Goal: Task Accomplishment & Management: Complete application form

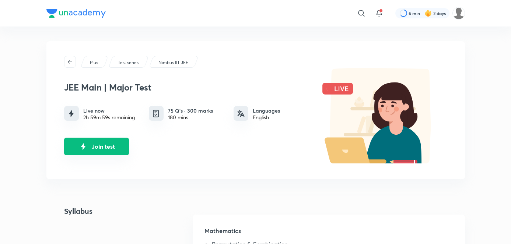
click at [104, 147] on button "Join test" at bounding box center [96, 147] width 65 height 18
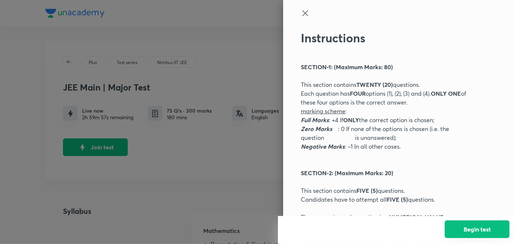
click at [476, 232] on button "Begin test" at bounding box center [477, 230] width 65 height 18
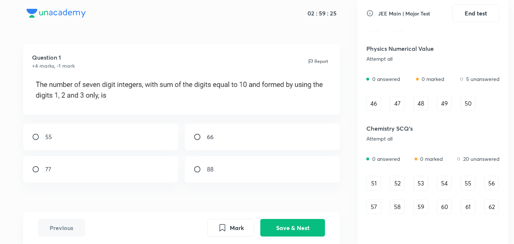
scroll to position [376, 0]
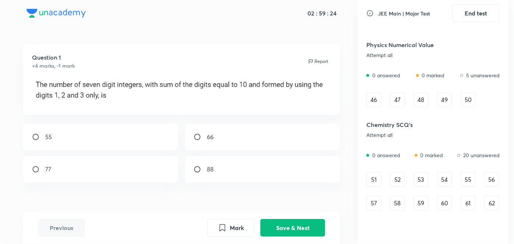
click at [370, 178] on div "51" at bounding box center [374, 179] width 15 height 15
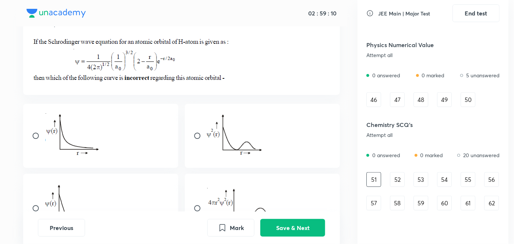
scroll to position [41, 0]
click at [32, 133] on input "radio" at bounding box center [38, 135] width 13 height 7
radio input "true"
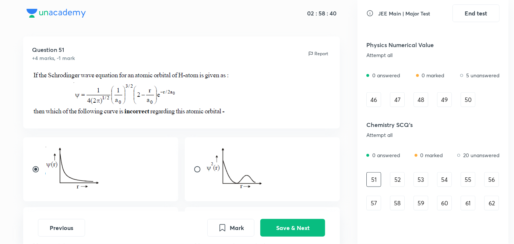
scroll to position [7, 0]
click at [288, 229] on button "Save & Next" at bounding box center [292, 227] width 65 height 18
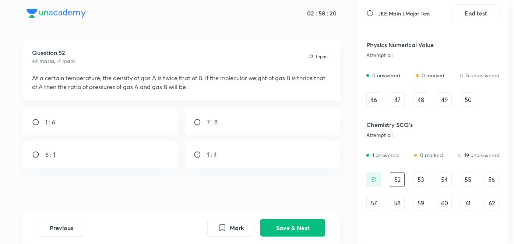
click at [369, 175] on div "51" at bounding box center [374, 179] width 15 height 15
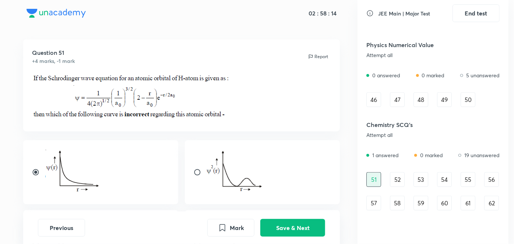
click at [402, 178] on div "52" at bounding box center [397, 179] width 15 height 15
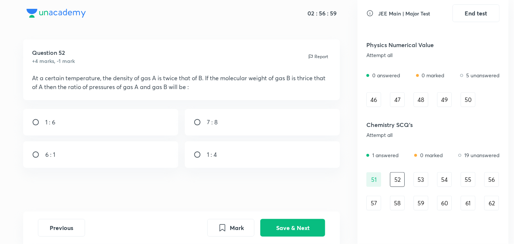
click at [54, 161] on div "6 : 1" at bounding box center [100, 154] width 155 height 27
radio input "true"
click at [290, 230] on button "Save & Next" at bounding box center [292, 227] width 65 height 18
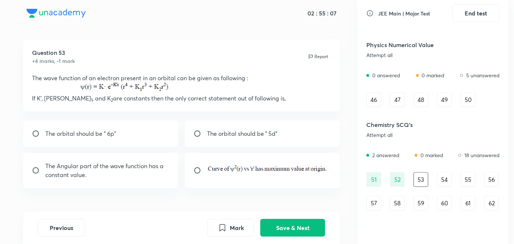
click at [119, 181] on div "The Angular part of the wave function has a constant value." at bounding box center [100, 170] width 155 height 35
radio input "true"
click at [282, 234] on button "Save & Next" at bounding box center [292, 227] width 65 height 18
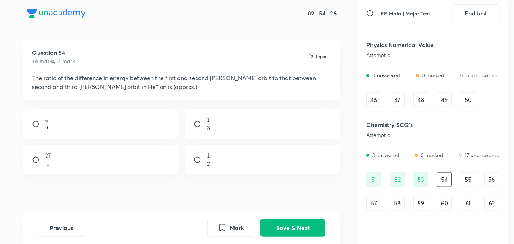
click at [400, 182] on div "52" at bounding box center [397, 179] width 15 height 15
click at [441, 176] on div "54" at bounding box center [444, 179] width 15 height 15
drag, startPoint x: 248, startPoint y: 223, endPoint x: 462, endPoint y: 190, distance: 216.6
click at [462, 190] on div "02 : 52 : 20 Question 54 +4 marks, -1 mark Report The ratio of the difference i…" at bounding box center [257, 122] width 503 height 244
click at [227, 232] on button "Mark" at bounding box center [230, 227] width 47 height 18
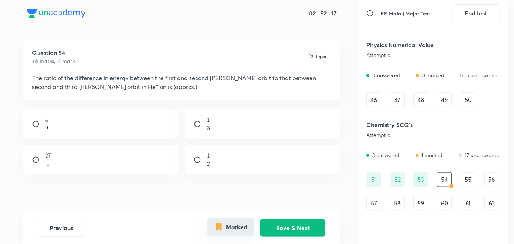
click at [468, 178] on div "55" at bounding box center [468, 179] width 15 height 15
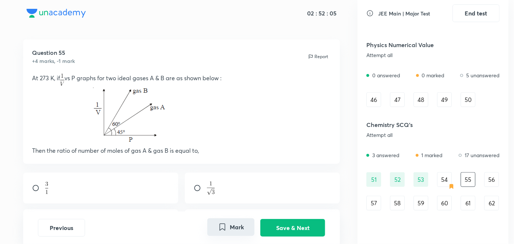
click at [443, 187] on div "54" at bounding box center [444, 179] width 15 height 15
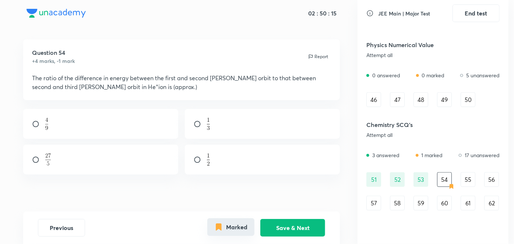
click at [468, 181] on div "55" at bounding box center [468, 179] width 15 height 15
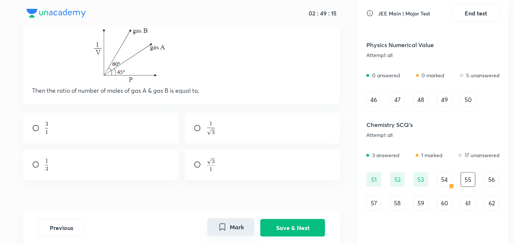
scroll to position [77, 0]
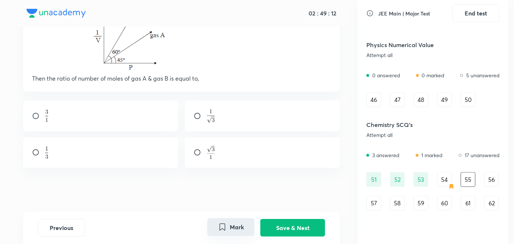
drag, startPoint x: 204, startPoint y: 150, endPoint x: 196, endPoint y: 151, distance: 7.8
click at [196, 151] on input "radio" at bounding box center [200, 152] width 13 height 7
click at [195, 151] on input "radio" at bounding box center [200, 152] width 13 height 7
radio input "true"
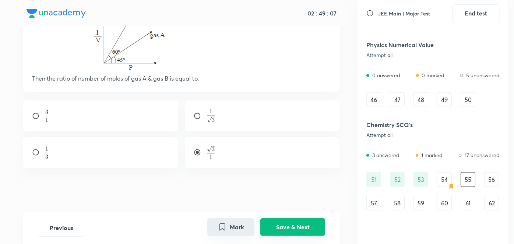
click at [273, 223] on button "Save & Next" at bounding box center [292, 227] width 65 height 18
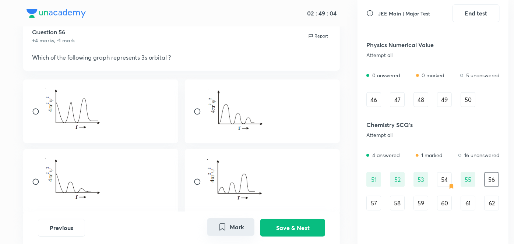
scroll to position [26, 0]
click at [29, 116] on div at bounding box center [100, 111] width 155 height 64
radio input "true"
click at [97, 143] on div at bounding box center [181, 146] width 317 height 135
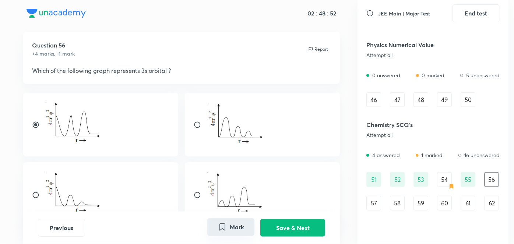
scroll to position [51, 0]
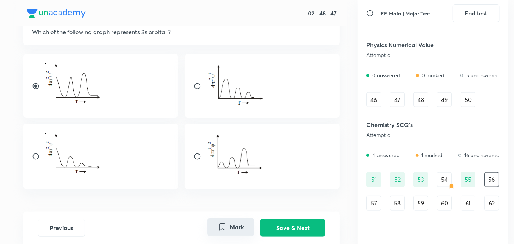
click at [34, 156] on input "radio" at bounding box center [38, 156] width 13 height 7
radio input "true"
radio input "false"
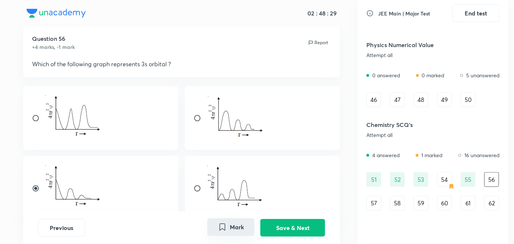
scroll to position [18, 0]
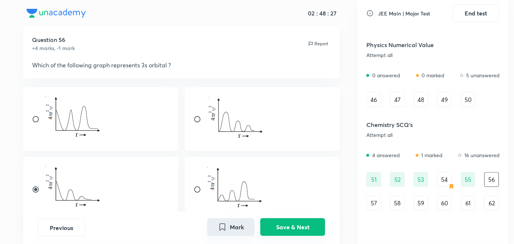
click at [284, 232] on button "Save & Next" at bounding box center [292, 227] width 65 height 18
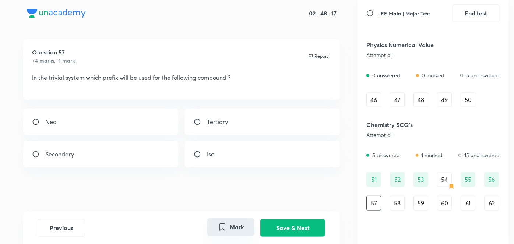
click at [194, 119] on div "Tertiary" at bounding box center [262, 122] width 155 height 27
radio input "true"
click at [100, 134] on div "Neo" at bounding box center [100, 122] width 155 height 27
radio input "true"
radio input "false"
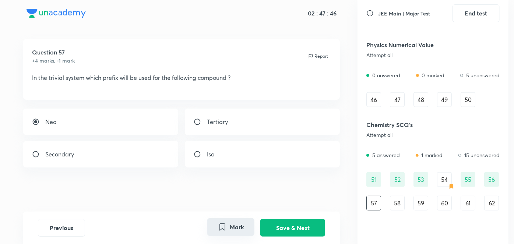
click at [215, 229] on button "Mark" at bounding box center [230, 227] width 47 height 18
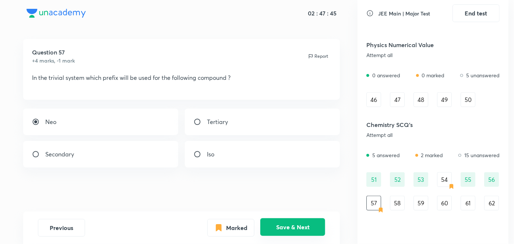
click at [262, 230] on button "Save & Next" at bounding box center [292, 227] width 65 height 18
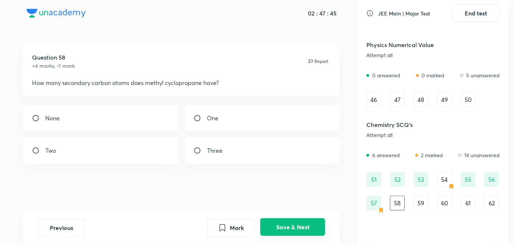
scroll to position [0, 0]
click at [233, 127] on div "One" at bounding box center [262, 118] width 155 height 27
radio input "true"
click at [288, 224] on button "Save & Next" at bounding box center [292, 227] width 65 height 18
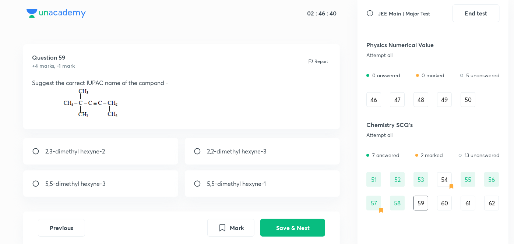
click at [194, 154] on input "radio" at bounding box center [200, 151] width 13 height 7
radio input "true"
click at [277, 232] on button "Save & Next" at bounding box center [292, 227] width 65 height 18
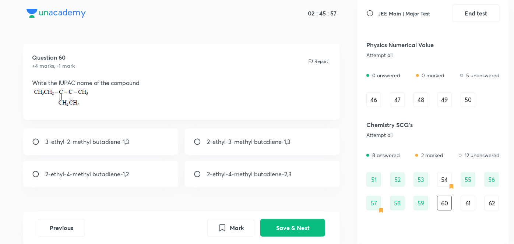
drag, startPoint x: 207, startPoint y: 153, endPoint x: 108, endPoint y: 141, distance: 99.8
click at [108, 141] on div "3-ethyl-2-methyl butadiene-1,3 2-ethyl-3-methyl butadiene-1,3 2-ethyl-4-methyl …" at bounding box center [181, 158] width 317 height 59
click at [108, 141] on p "3-ethyl-2-methyl butadiene-1,3" at bounding box center [87, 141] width 84 height 9
click at [208, 138] on p "2-ethyl-3-methyl butadiene-1,3" at bounding box center [249, 141] width 84 height 9
radio input "false"
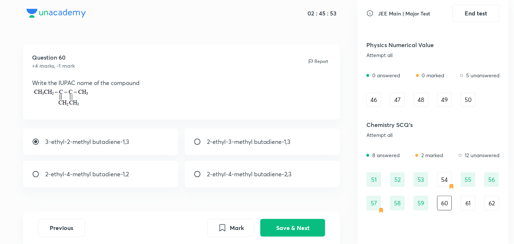
radio input "true"
click at [282, 232] on button "Save & Next" at bounding box center [292, 227] width 65 height 18
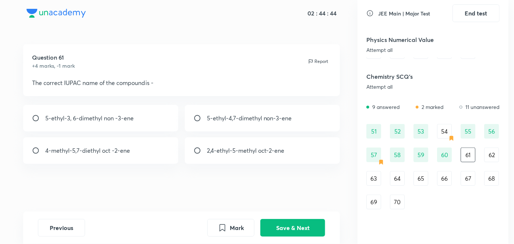
click at [97, 132] on div "5-ethyl-3, 6-dimethyl non -3-ene" at bounding box center [100, 118] width 155 height 27
radio input "true"
click at [291, 225] on button "Save & Next" at bounding box center [292, 227] width 65 height 18
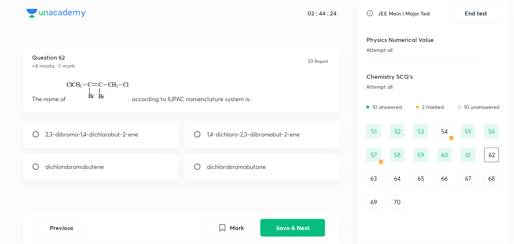
click at [94, 140] on div "2,3-dibromo-1,4-dichlorobut-2-ene" at bounding box center [100, 134] width 155 height 27
radio input "true"
click at [291, 229] on button "Save & Next" at bounding box center [292, 227] width 65 height 18
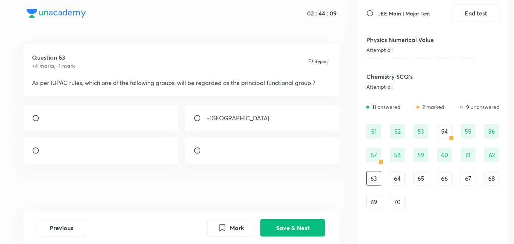
click at [235, 152] on div at bounding box center [262, 150] width 155 height 27
radio input "true"
click at [303, 229] on button "Save & Next" at bounding box center [292, 227] width 65 height 18
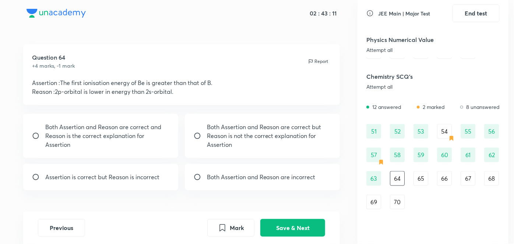
click at [98, 138] on p "Both Assertion and Reason are correct and Reason is the correct explanation for…" at bounding box center [107, 136] width 125 height 27
radio input "true"
click at [286, 227] on button "Save & Next" at bounding box center [292, 227] width 65 height 18
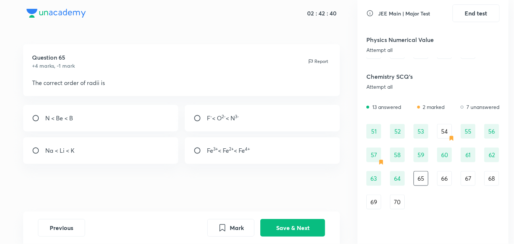
click at [214, 128] on div "F - < O 2- < N 3-" at bounding box center [262, 118] width 155 height 27
radio input "true"
click at [301, 225] on button "Save & Next" at bounding box center [292, 227] width 65 height 18
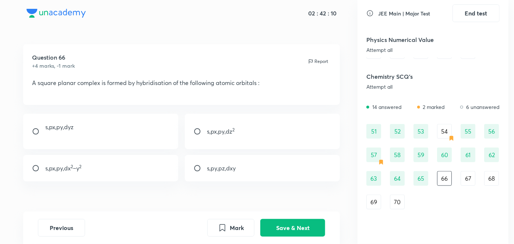
click at [469, 182] on div "67" at bounding box center [468, 178] width 15 height 15
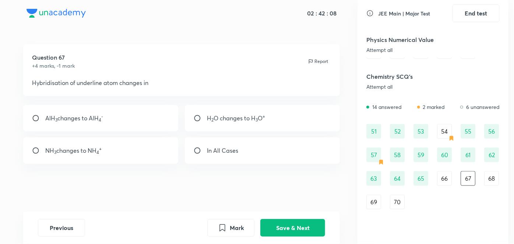
click at [490, 182] on div "68" at bounding box center [491, 178] width 15 height 15
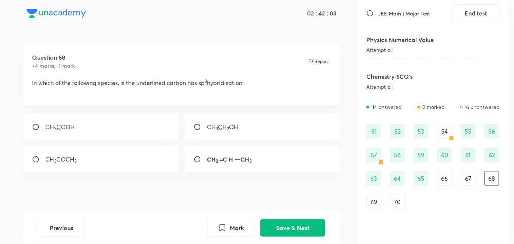
click at [370, 204] on div "69" at bounding box center [374, 202] width 15 height 15
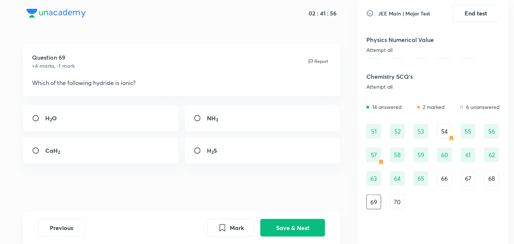
click at [78, 144] on div "CaH 2" at bounding box center [100, 150] width 155 height 27
radio input "true"
click at [295, 224] on button "Save & Next" at bounding box center [292, 227] width 65 height 18
click at [139, 124] on div "101" at bounding box center [100, 118] width 155 height 27
radio input "true"
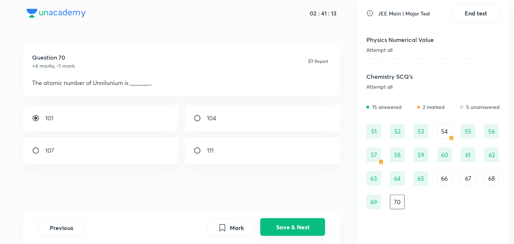
click at [301, 229] on button "Save & Next" at bounding box center [292, 227] width 65 height 18
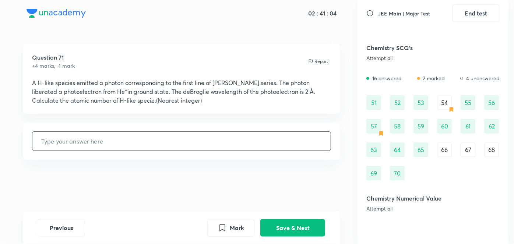
scroll to position [454, 0]
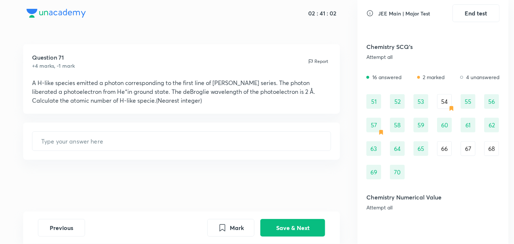
click at [442, 103] on div "54" at bounding box center [444, 101] width 15 height 15
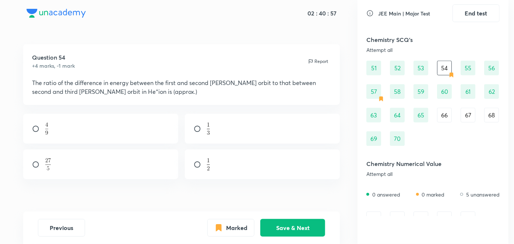
scroll to position [514, 0]
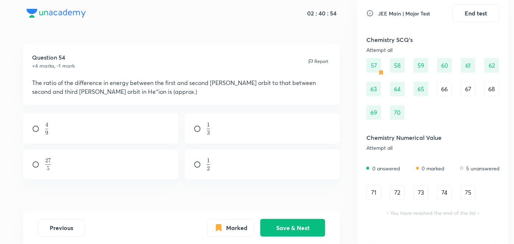
click at [379, 189] on div "71" at bounding box center [374, 193] width 15 height 15
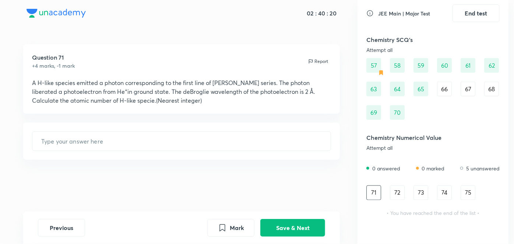
click at [400, 195] on div "72" at bounding box center [397, 193] width 15 height 15
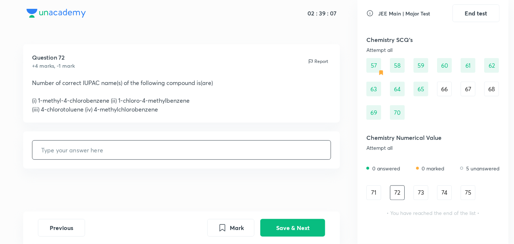
click at [110, 160] on input "text" at bounding box center [181, 150] width 299 height 19
type input "2"
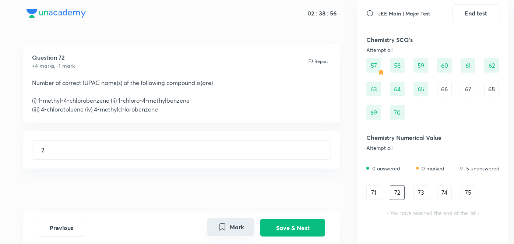
click at [242, 235] on button "Mark" at bounding box center [230, 227] width 47 height 18
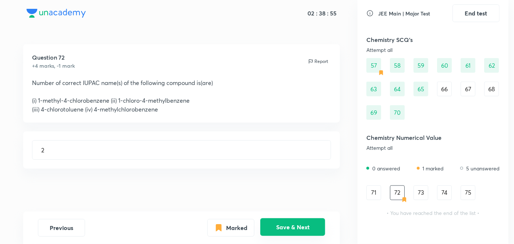
click at [275, 228] on button "Save & Next" at bounding box center [292, 227] width 65 height 18
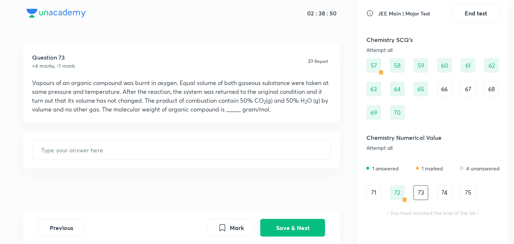
click at [445, 187] on div "74" at bounding box center [444, 193] width 15 height 15
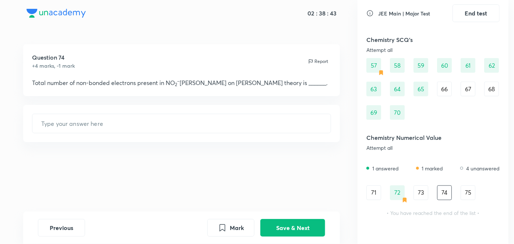
click at [471, 193] on div "75" at bounding box center [468, 193] width 15 height 15
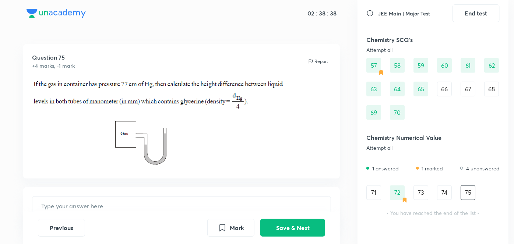
click at [421, 194] on div "73" at bounding box center [421, 193] width 15 height 15
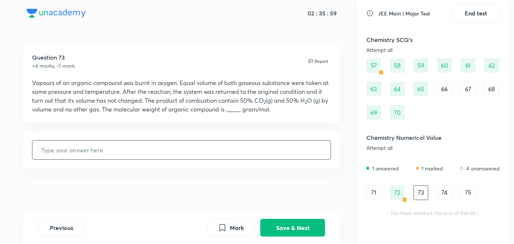
click at [216, 151] on input "text" at bounding box center [181, 150] width 299 height 19
type input "30"
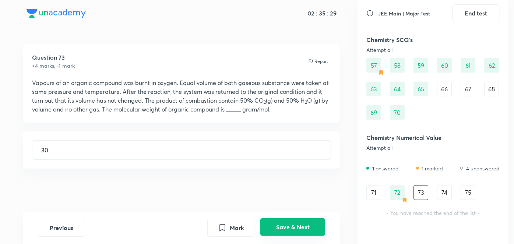
click at [306, 226] on button "Save & Next" at bounding box center [292, 227] width 65 height 18
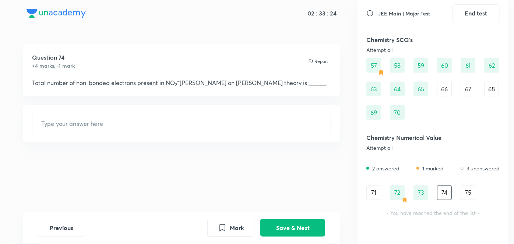
click at [479, 191] on div "71 72 73 74 75" at bounding box center [433, 193] width 133 height 15
click at [474, 194] on div "75" at bounding box center [468, 193] width 15 height 15
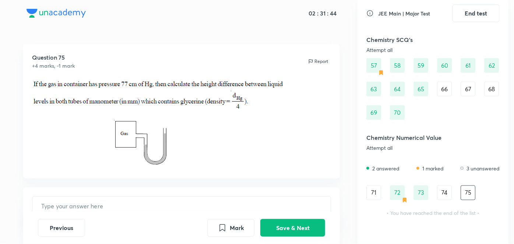
scroll to position [512, 0]
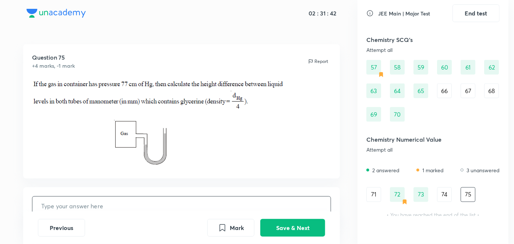
click at [214, 209] on input "text" at bounding box center [181, 206] width 299 height 19
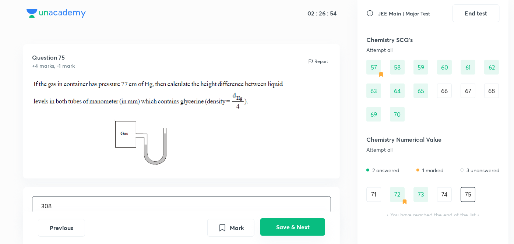
type input "308"
click at [300, 227] on button "Save & Next" at bounding box center [292, 227] width 65 height 18
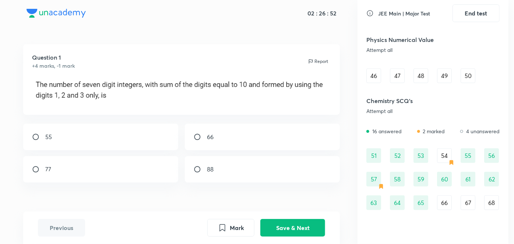
scroll to position [514, 0]
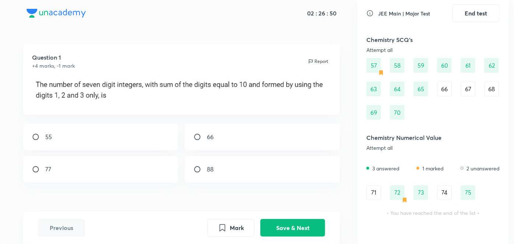
click at [444, 196] on div "74" at bounding box center [444, 193] width 15 height 15
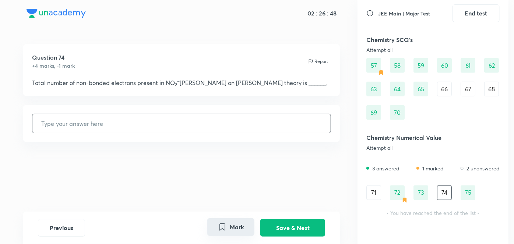
click at [244, 223] on button "Mark" at bounding box center [230, 227] width 47 height 18
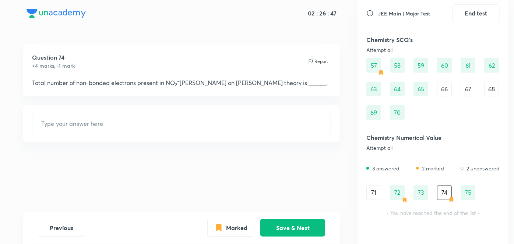
click at [378, 192] on div "71" at bounding box center [374, 193] width 15 height 15
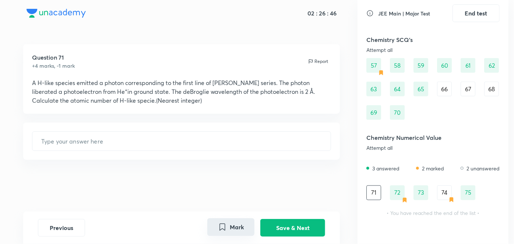
click at [221, 232] on button "Mark" at bounding box center [230, 227] width 47 height 18
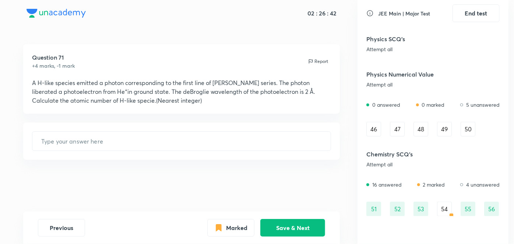
scroll to position [347, 0]
click at [441, 206] on div "54" at bounding box center [444, 208] width 15 height 15
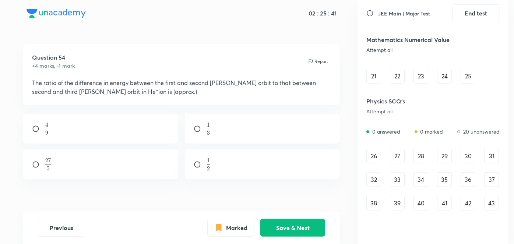
scroll to position [168, 0]
click at [368, 155] on div "26" at bounding box center [374, 157] width 15 height 15
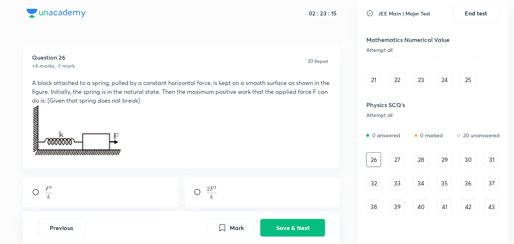
scroll to position [76, 0]
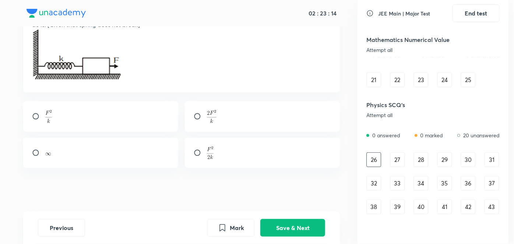
click at [231, 151] on div at bounding box center [262, 153] width 155 height 31
radio input "true"
click at [291, 232] on button "Save & Next" at bounding box center [292, 227] width 65 height 18
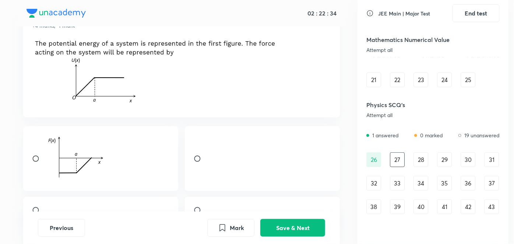
scroll to position [41, 0]
click at [283, 230] on button "Save & Next" at bounding box center [292, 227] width 65 height 18
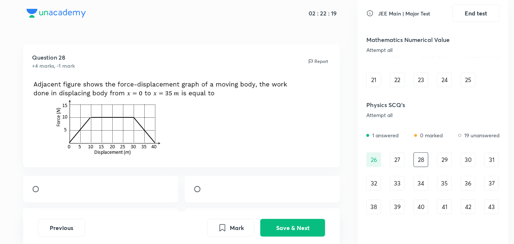
click at [393, 163] on div "27" at bounding box center [397, 160] width 15 height 15
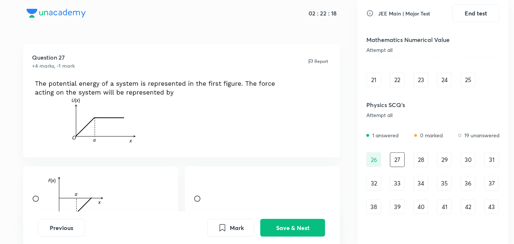
click at [196, 200] on input "radio" at bounding box center [200, 198] width 13 height 7
radio input "true"
click at [280, 227] on button "Save & Next" at bounding box center [292, 227] width 65 height 18
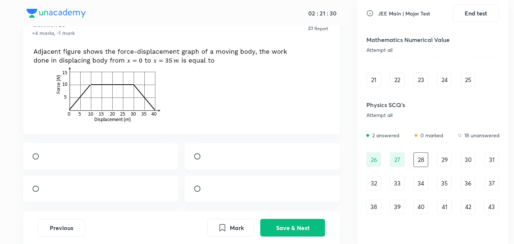
scroll to position [32, 0]
drag, startPoint x: 120, startPoint y: 92, endPoint x: 215, endPoint y: 91, distance: 95.4
click at [215, 91] on img at bounding box center [161, 85] width 259 height 78
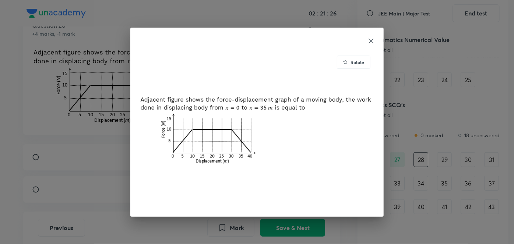
click at [370, 42] on icon at bounding box center [371, 40] width 5 height 5
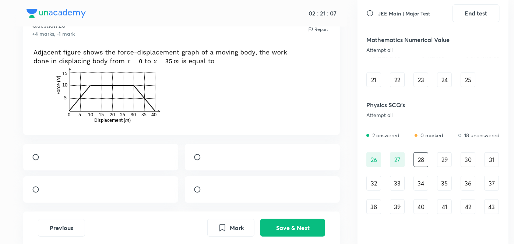
click at [38, 187] on div at bounding box center [100, 189] width 155 height 27
radio input "true"
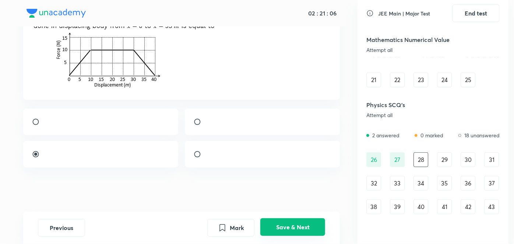
click at [275, 227] on button "Save & Next" at bounding box center [292, 227] width 65 height 18
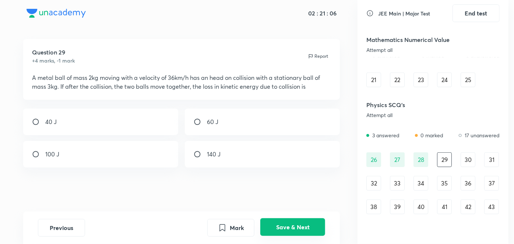
scroll to position [5, 0]
click at [242, 132] on div "60 J" at bounding box center [262, 122] width 155 height 27
radio input "true"
click at [302, 235] on button "Save & Next" at bounding box center [292, 227] width 65 height 18
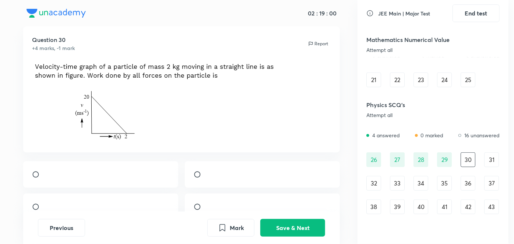
scroll to position [17, 0]
drag, startPoint x: 246, startPoint y: 171, endPoint x: 207, endPoint y: 176, distance: 39.8
click at [207, 176] on div at bounding box center [262, 175] width 155 height 27
radio input "true"
click at [207, 178] on img at bounding box center [207, 178] width 0 height 0
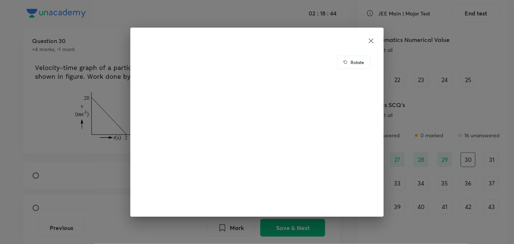
click at [372, 38] on icon at bounding box center [371, 40] width 7 height 7
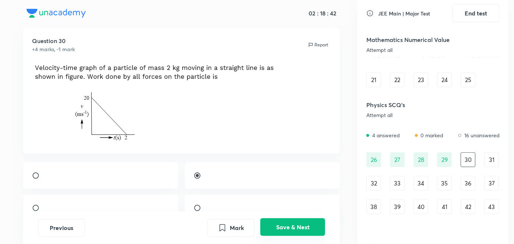
click at [286, 226] on button "Save & Next" at bounding box center [292, 227] width 65 height 18
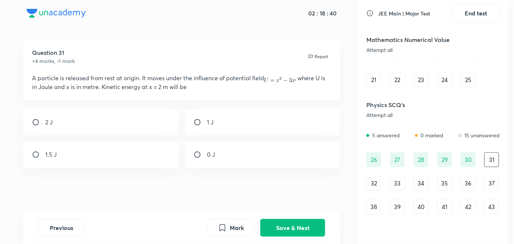
click at [470, 163] on div "30" at bounding box center [468, 160] width 15 height 15
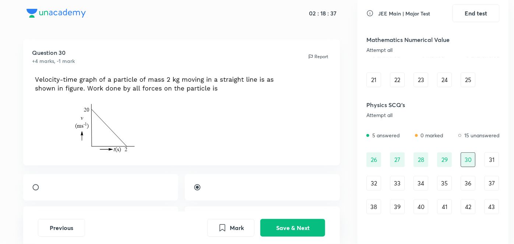
click at [496, 158] on div "31" at bounding box center [491, 160] width 15 height 15
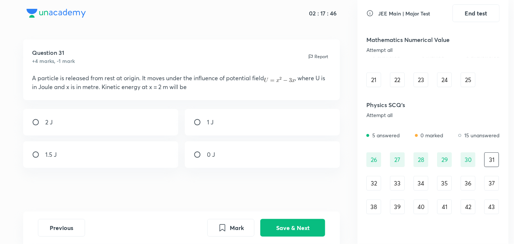
click at [103, 124] on div "2 J" at bounding box center [100, 122] width 155 height 27
radio input "true"
click at [279, 227] on button "Save & Next" at bounding box center [292, 227] width 65 height 18
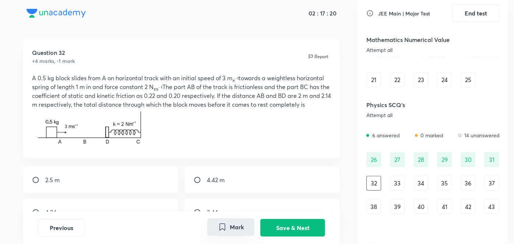
click at [228, 230] on button "Mark" at bounding box center [230, 227] width 47 height 18
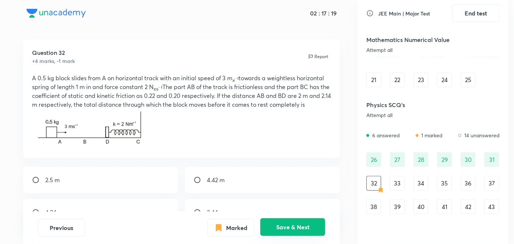
click at [303, 232] on button "Save & Next" at bounding box center [292, 227] width 65 height 18
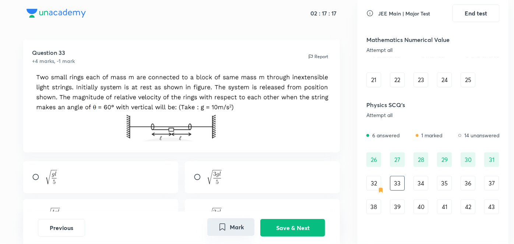
click at [238, 225] on button "Mark" at bounding box center [230, 227] width 47 height 18
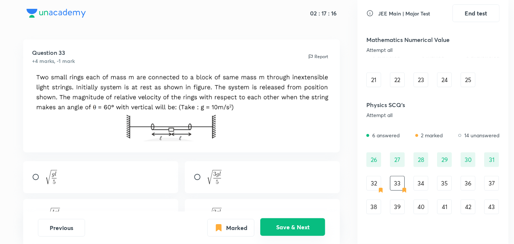
click at [301, 225] on button "Save & Next" at bounding box center [292, 227] width 65 height 18
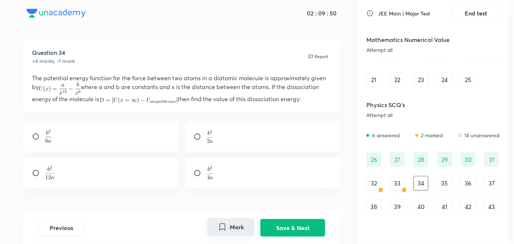
click at [234, 223] on button "Mark" at bounding box center [230, 227] width 47 height 18
click at [446, 188] on div "35" at bounding box center [444, 183] width 15 height 15
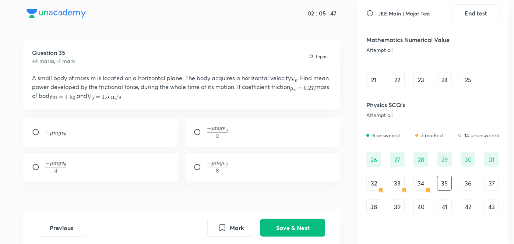
click at [112, 130] on div at bounding box center [100, 132] width 155 height 29
radio input "true"
click at [281, 221] on button "Save & Next" at bounding box center [292, 227] width 65 height 18
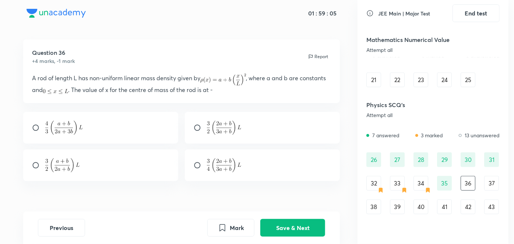
click at [197, 171] on div at bounding box center [262, 166] width 155 height 32
radio input "true"
click at [291, 234] on button "Save & Next" at bounding box center [292, 227] width 65 height 18
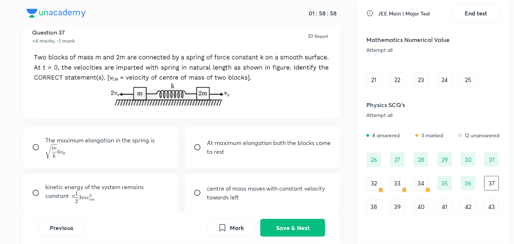
scroll to position [28, 0]
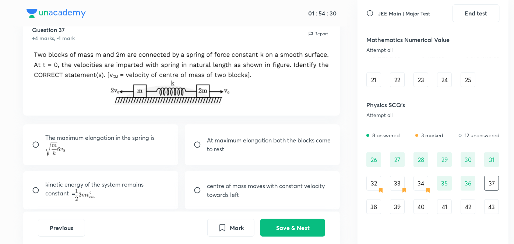
click at [160, 154] on p "The maximum elongation in the spring is" at bounding box center [107, 144] width 125 height 23
radio input "true"
click at [195, 147] on input "radio" at bounding box center [200, 144] width 13 height 7
radio input "true"
click at [89, 145] on p "The maximum elongation in the spring is" at bounding box center [107, 144] width 125 height 23
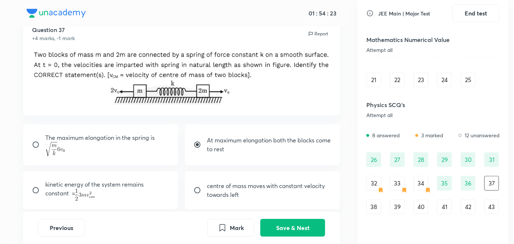
radio input "true"
radio input "false"
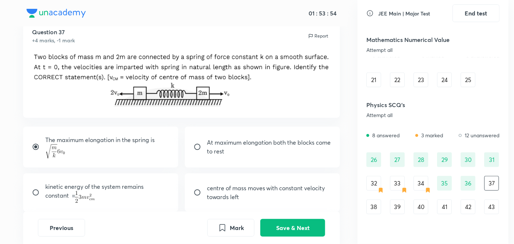
scroll to position [70, 0]
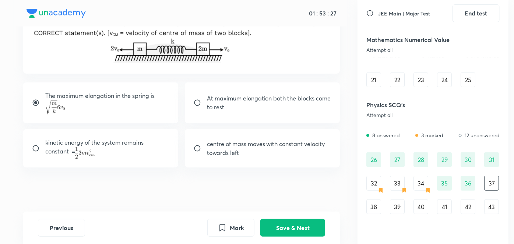
click at [266, 152] on p "centre of mass moves with constant velocity towards left" at bounding box center [269, 149] width 125 height 18
radio input "false"
radio input "true"
click at [41, 107] on div "The maximum elongation in the spring is" at bounding box center [100, 103] width 155 height 41
radio input "true"
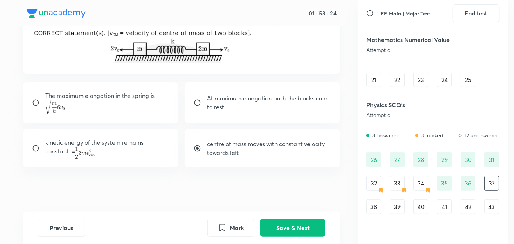
radio input "false"
click at [285, 220] on button "Save & Next" at bounding box center [292, 227] width 65 height 18
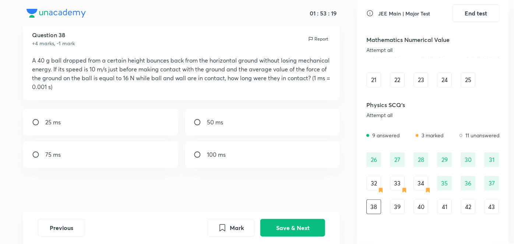
click at [488, 180] on div "37" at bounding box center [491, 183] width 15 height 15
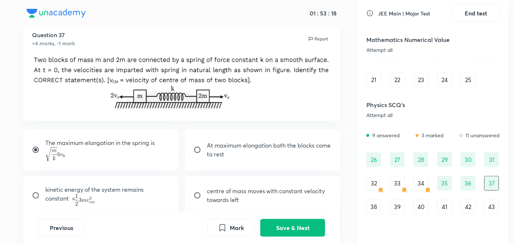
click at [221, 232] on button "Mark" at bounding box center [230, 228] width 47 height 18
click at [308, 226] on button "Save & Next" at bounding box center [292, 227] width 65 height 18
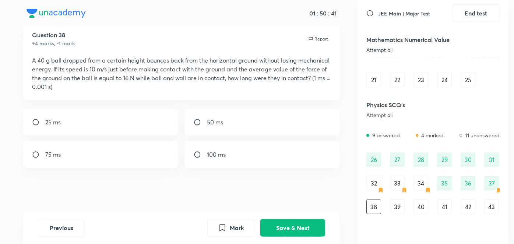
click at [62, 116] on div "25 ms" at bounding box center [100, 122] width 155 height 27
radio input "true"
click at [280, 229] on button "Save & Next" at bounding box center [292, 227] width 65 height 18
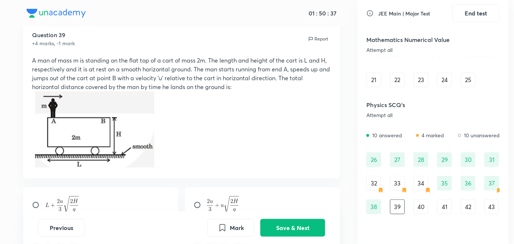
click at [378, 213] on div "38" at bounding box center [374, 207] width 15 height 15
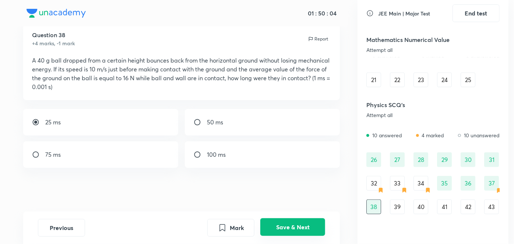
click at [280, 220] on button "Save & Next" at bounding box center [292, 227] width 65 height 18
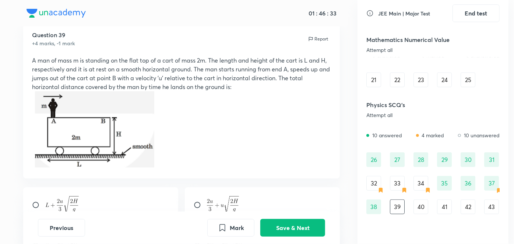
click at [98, 115] on img at bounding box center [94, 129] width 119 height 76
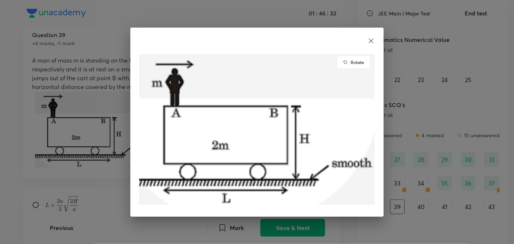
click at [104, 132] on div "Rotate" at bounding box center [257, 122] width 514 height 244
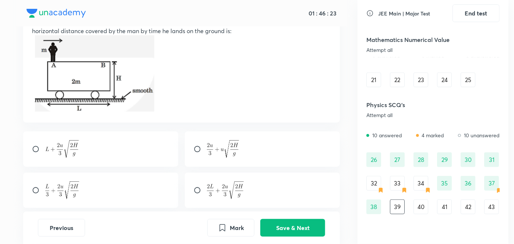
scroll to position [78, 0]
click at [209, 189] on img at bounding box center [225, 191] width 37 height 18
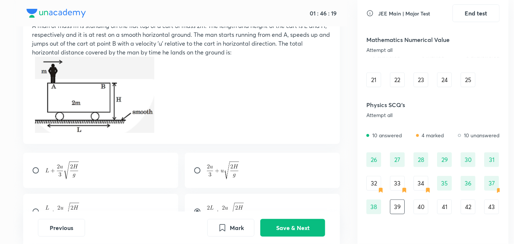
scroll to position [54, 0]
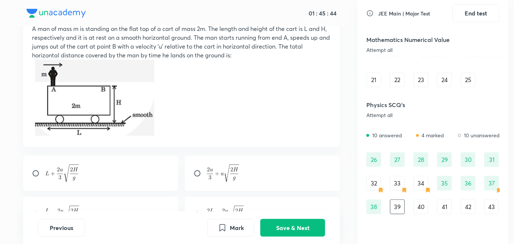
click at [234, 206] on img at bounding box center [225, 215] width 37 height 18
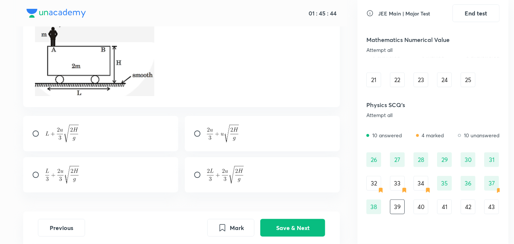
scroll to position [95, 0]
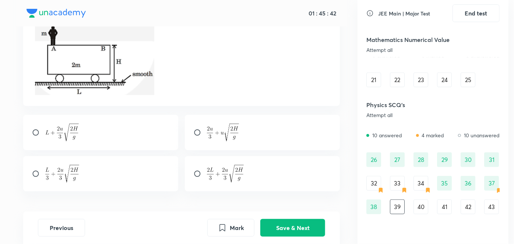
click at [196, 176] on input "radio" at bounding box center [200, 173] width 13 height 7
radio input "true"
click at [300, 225] on button "Save & Next" at bounding box center [292, 227] width 65 height 18
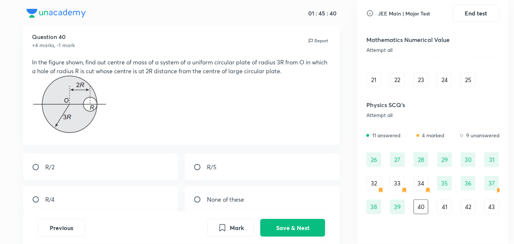
scroll to position [20, 0]
click at [35, 202] on input "radio" at bounding box center [38, 199] width 13 height 7
radio input "true"
click at [302, 224] on button "Save & Next" at bounding box center [292, 227] width 65 height 18
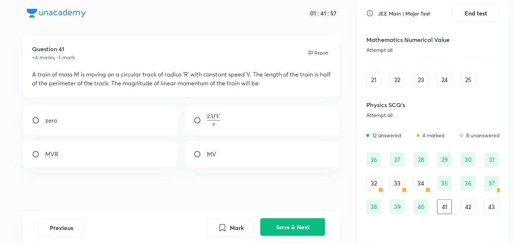
scroll to position [8, 0]
click at [123, 129] on div "zero" at bounding box center [100, 121] width 155 height 30
radio input "true"
click at [203, 157] on input "radio" at bounding box center [200, 154] width 13 height 7
radio input "true"
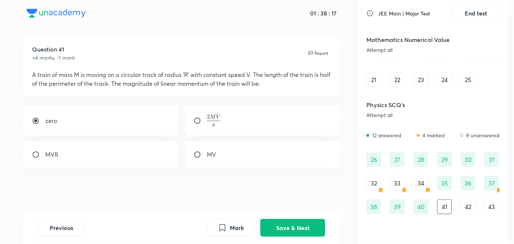
radio input "false"
click at [225, 150] on div "MV" at bounding box center [262, 154] width 155 height 27
radio input "false"
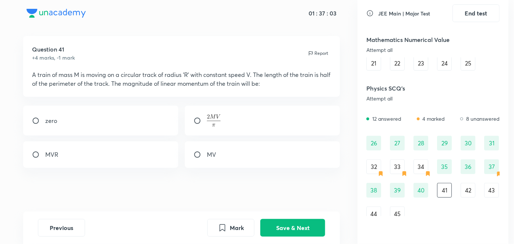
scroll to position [183, 0]
click at [468, 192] on div "42" at bounding box center [468, 189] width 15 height 15
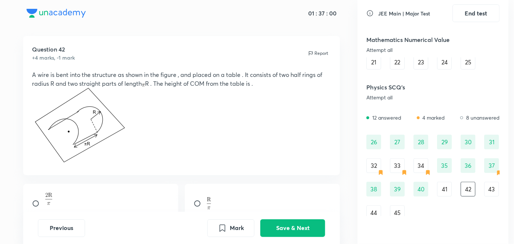
click at [201, 92] on p at bounding box center [182, 127] width 300 height 78
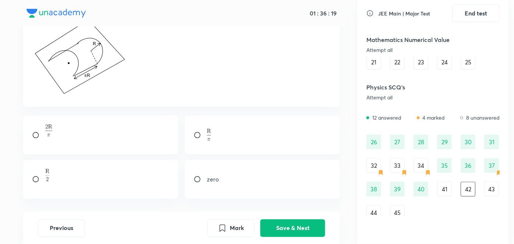
scroll to position [77, 0]
click at [72, 144] on div at bounding box center [100, 135] width 155 height 39
radio input "true"
click at [288, 229] on button "Save & Next" at bounding box center [292, 227] width 65 height 18
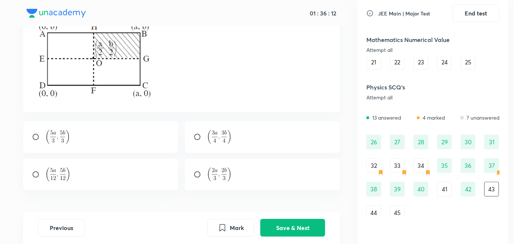
scroll to position [0, 0]
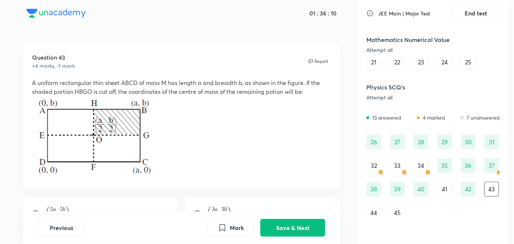
click at [426, 190] on div "40" at bounding box center [421, 189] width 15 height 15
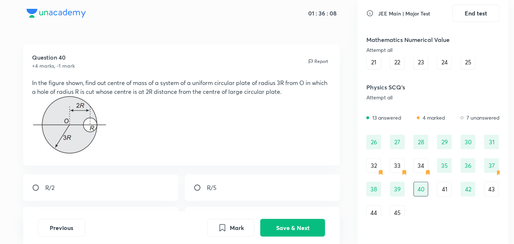
click at [446, 195] on div "41" at bounding box center [444, 189] width 15 height 15
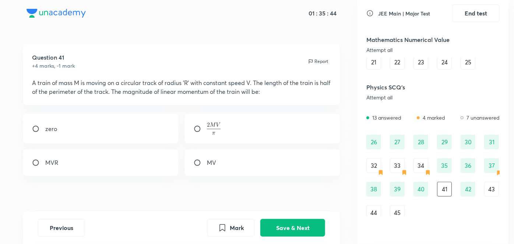
click at [488, 186] on div "43" at bounding box center [491, 189] width 15 height 15
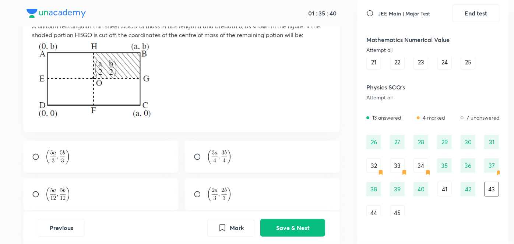
scroll to position [57, 0]
click at [231, 158] on div at bounding box center [262, 157] width 155 height 32
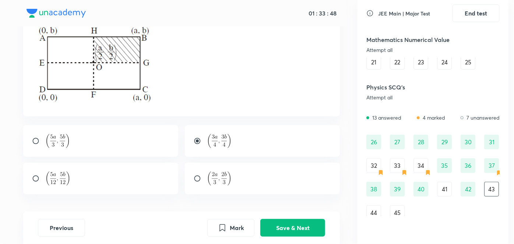
scroll to position [74, 0]
click at [88, 179] on div at bounding box center [100, 178] width 155 height 32
radio input "false"
radio input "true"
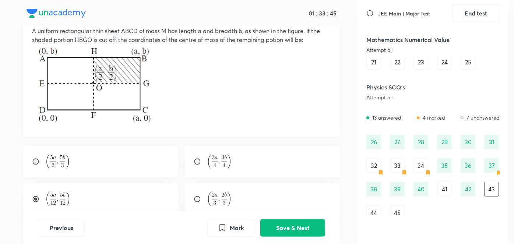
scroll to position [51, 0]
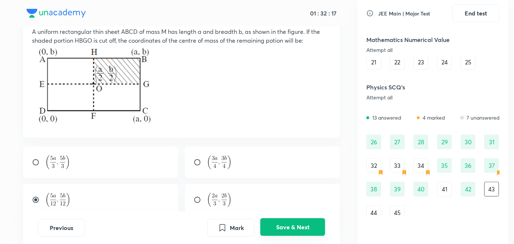
click at [283, 230] on button "Save & Next" at bounding box center [292, 227] width 65 height 18
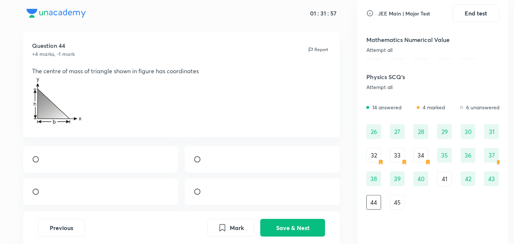
scroll to position [12, 0]
click at [107, 200] on div at bounding box center [100, 192] width 155 height 27
radio input "true"
click at [298, 225] on button "Save & Next" at bounding box center [292, 227] width 65 height 18
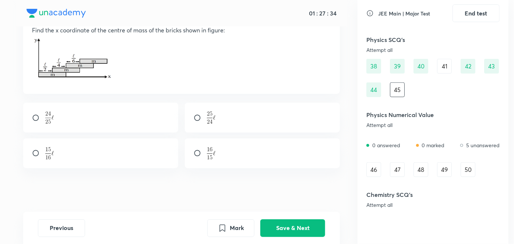
scroll to position [306, 0]
click at [379, 171] on div "46" at bounding box center [374, 169] width 15 height 15
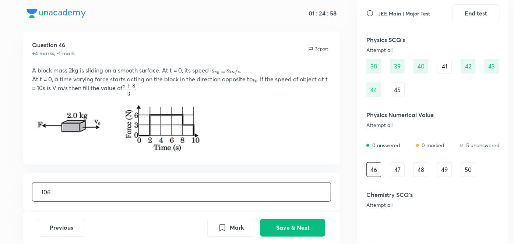
type input "106"
click at [182, 222] on div "Previous Mark Save & Next" at bounding box center [182, 228] width 288 height 18
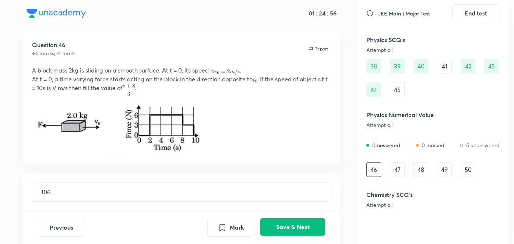
click at [302, 232] on button "Save & Next" at bounding box center [292, 227] width 65 height 18
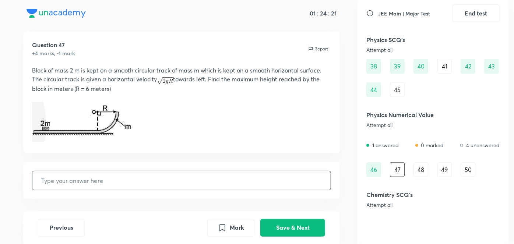
click at [130, 172] on input "text" at bounding box center [181, 180] width 299 height 19
type input "6"
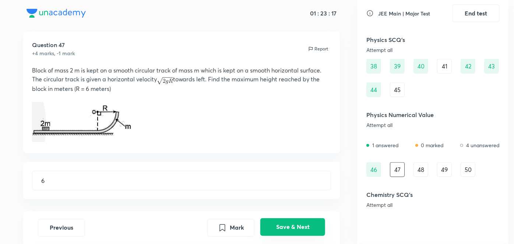
click at [265, 231] on button "Save & Next" at bounding box center [292, 227] width 65 height 18
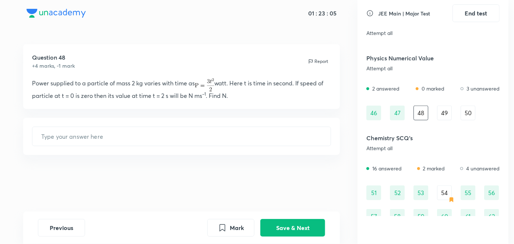
scroll to position [365, 0]
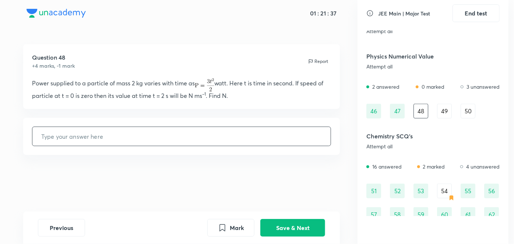
click at [121, 141] on input "text" at bounding box center [181, 136] width 299 height 19
type input "2"
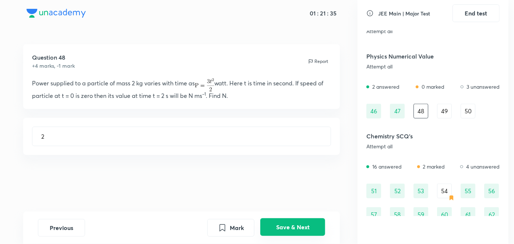
click at [298, 231] on button "Save & Next" at bounding box center [292, 227] width 65 height 18
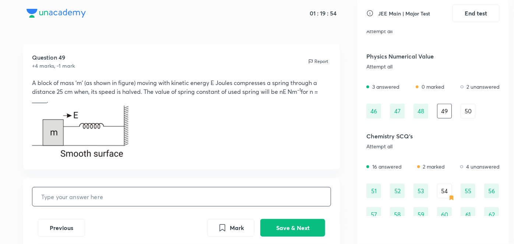
click at [106, 197] on input "text" at bounding box center [181, 197] width 299 height 19
type input "8"
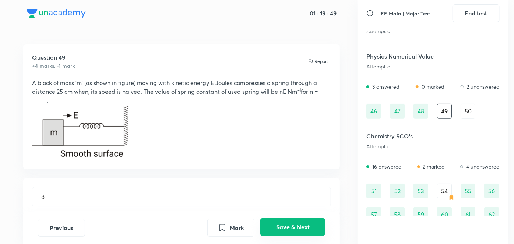
click at [297, 225] on button "Save & Next" at bounding box center [292, 227] width 65 height 18
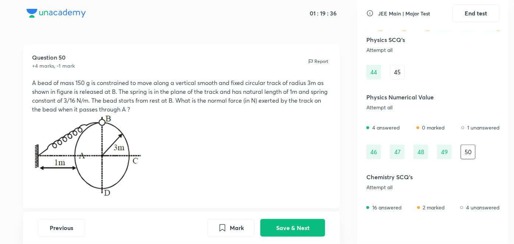
scroll to position [324, 0]
click at [224, 228] on icon "Mark" at bounding box center [222, 228] width 5 height 7
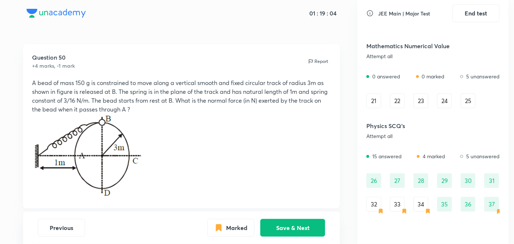
scroll to position [144, 0]
click at [367, 194] on div "26 27 28 29 30 31 32 33 34 35 36 37 38 39 40 41 42 43 44 45" at bounding box center [433, 216] width 133 height 85
click at [370, 198] on div "32" at bounding box center [374, 204] width 15 height 15
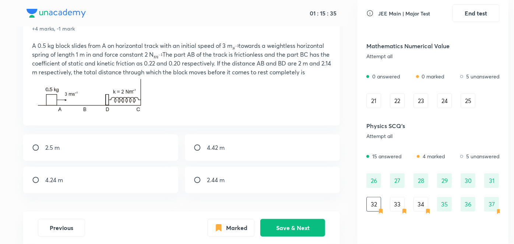
scroll to position [39, 0]
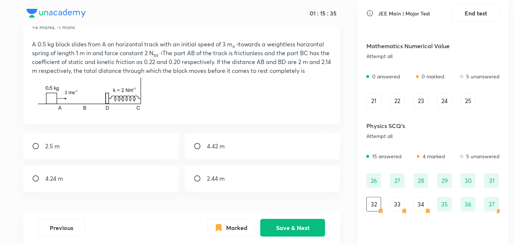
click at [204, 164] on div "2.5 m 4.42 m 4.24 m 2.44 m" at bounding box center [181, 162] width 317 height 59
click at [194, 92] on p at bounding box center [182, 95] width 300 height 40
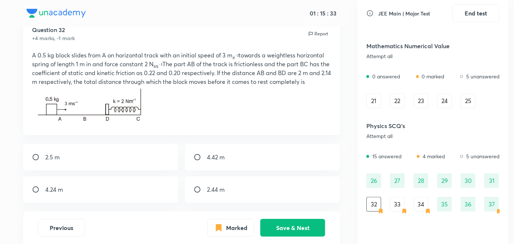
scroll to position [27, 0]
click at [224, 168] on div "4.42 m" at bounding box center [262, 157] width 155 height 27
radio input "true"
click at [315, 235] on button "Save & Next" at bounding box center [292, 227] width 65 height 18
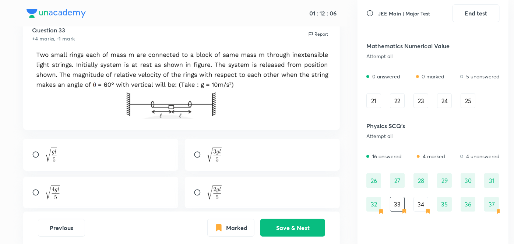
click at [298, 77] on img at bounding box center [182, 85] width 300 height 68
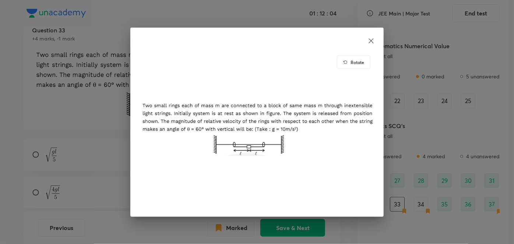
click at [372, 38] on icon at bounding box center [371, 40] width 7 height 7
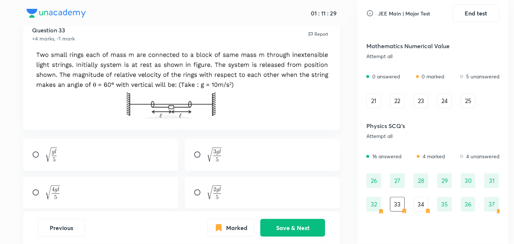
click at [427, 213] on icon at bounding box center [428, 211] width 3 height 4
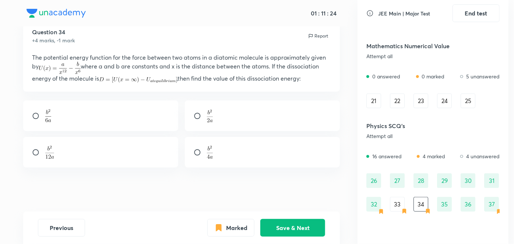
click at [74, 122] on div at bounding box center [100, 116] width 155 height 31
radio input "true"
click at [288, 228] on button "Save & Next" at bounding box center [292, 227] width 65 height 18
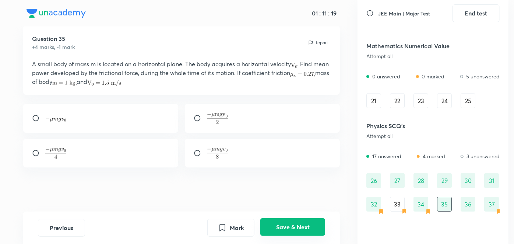
radio input "true"
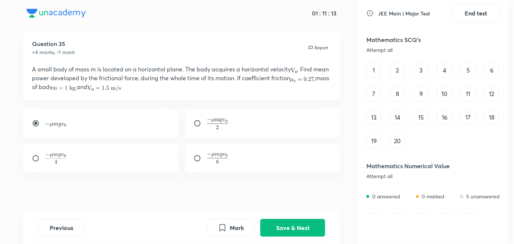
scroll to position [0, 0]
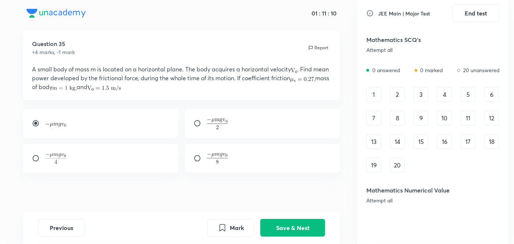
click at [378, 101] on div "1" at bounding box center [374, 94] width 15 height 15
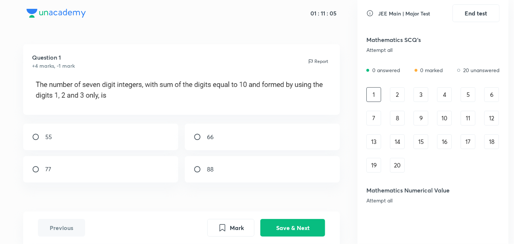
click at [402, 91] on div "2" at bounding box center [397, 94] width 15 height 15
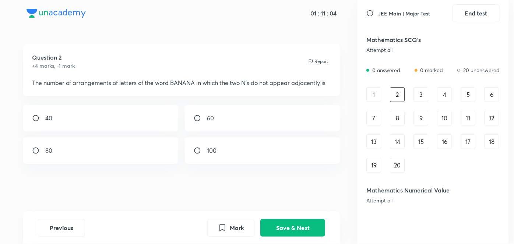
click at [415, 92] on div "3" at bounding box center [421, 94] width 15 height 15
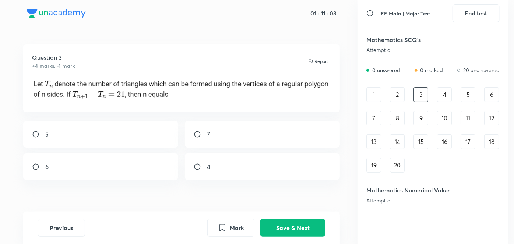
click at [430, 91] on div "1 2 3 4 5 6 7 8 9 10 11 12 13 14 15 16 17 18 19 20" at bounding box center [433, 129] width 133 height 85
click at [448, 92] on div "4" at bounding box center [444, 94] width 15 height 15
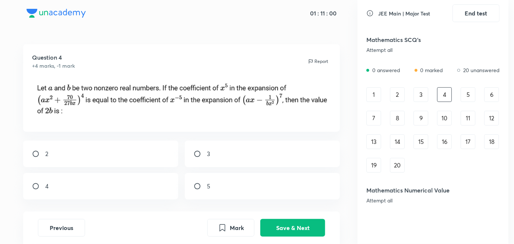
click at [424, 91] on div "3" at bounding box center [421, 94] width 15 height 15
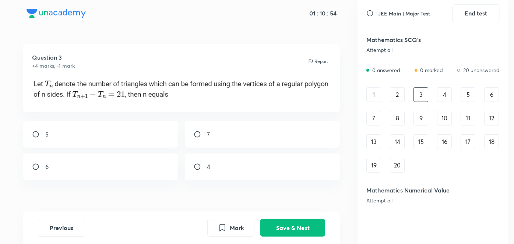
click at [445, 97] on div "4" at bounding box center [444, 94] width 15 height 15
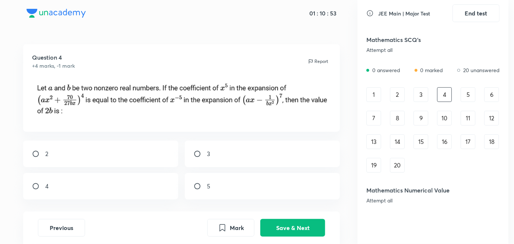
click at [464, 96] on div "5" at bounding box center [468, 94] width 15 height 15
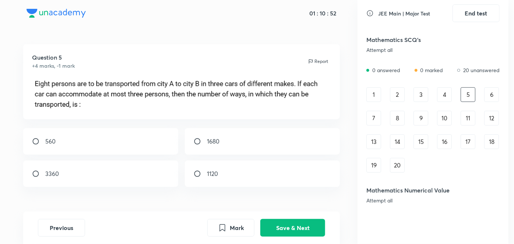
click at [488, 96] on div "6" at bounding box center [491, 94] width 15 height 15
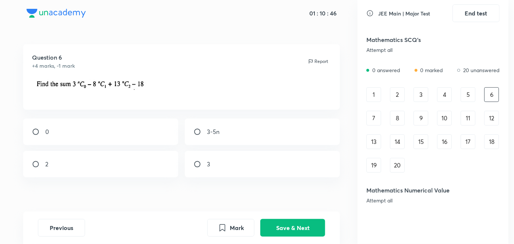
click at [376, 116] on div "7" at bounding box center [374, 118] width 15 height 15
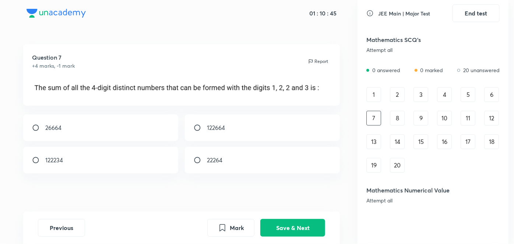
click at [398, 119] on div "8" at bounding box center [397, 118] width 15 height 15
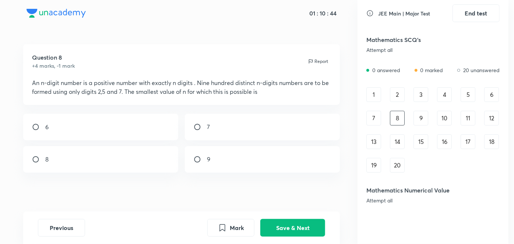
click at [420, 119] on div "9" at bounding box center [421, 118] width 15 height 15
click at [455, 118] on div "1 2 3 4 5 6 7 8 9 10 11 12 13 14 15 16 17 18 19 20" at bounding box center [433, 129] width 133 height 85
click at [442, 119] on div "10" at bounding box center [444, 118] width 15 height 15
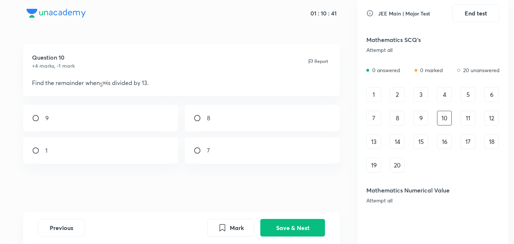
click at [464, 121] on div "11" at bounding box center [468, 118] width 15 height 15
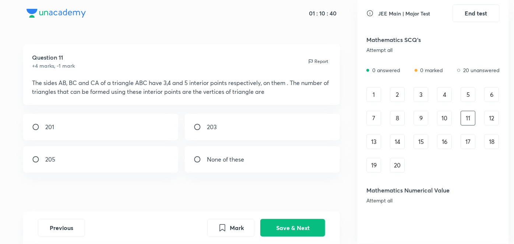
click at [492, 119] on div "12" at bounding box center [491, 118] width 15 height 15
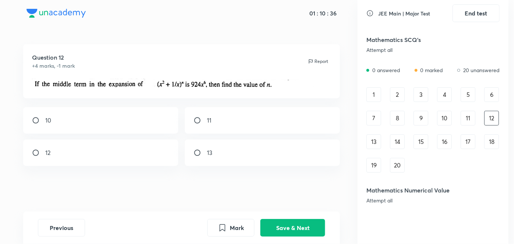
click at [372, 91] on div "1" at bounding box center [374, 94] width 15 height 15
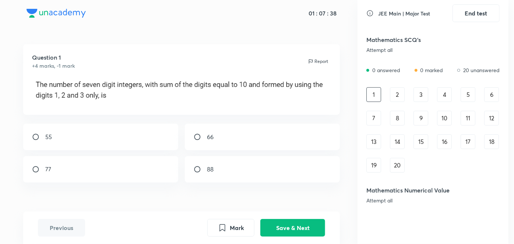
drag, startPoint x: 153, startPoint y: 176, endPoint x: 300, endPoint y: 213, distance: 150.7
click at [300, 213] on div "01 : 07 : 38 Question 1 +4 marks, -1 mark Report 55 66 77 88 Previous Mark Save…" at bounding box center [182, 122] width 352 height 244
click at [121, 171] on div "77" at bounding box center [100, 169] width 155 height 27
radio input "true"
click at [302, 220] on button "Save & Next" at bounding box center [292, 227] width 65 height 18
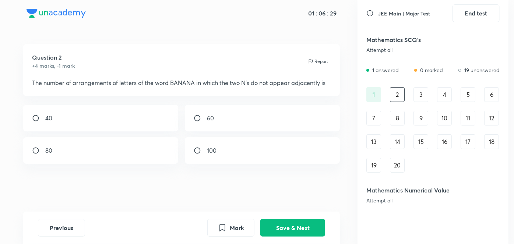
click at [81, 122] on div "40" at bounding box center [100, 118] width 155 height 27
radio input "true"
click at [277, 223] on button "Save & Next" at bounding box center [292, 227] width 65 height 18
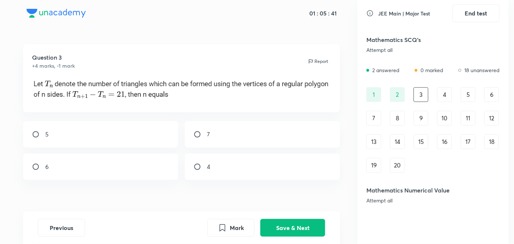
click at [245, 124] on div "7" at bounding box center [262, 134] width 155 height 27
radio input "true"
click at [290, 231] on button "Save & Next" at bounding box center [292, 227] width 65 height 18
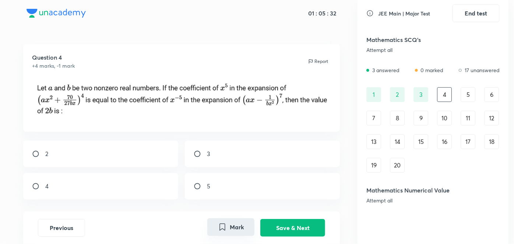
click at [230, 224] on button "Mark" at bounding box center [230, 227] width 47 height 18
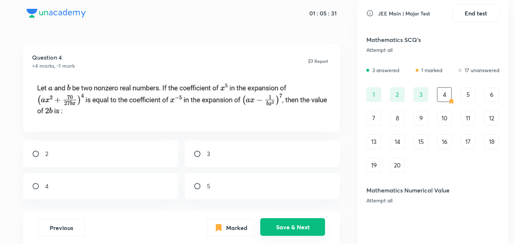
click at [275, 232] on button "Save & Next" at bounding box center [292, 227] width 65 height 18
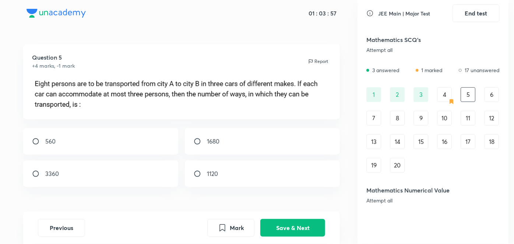
click at [232, 139] on div "1680" at bounding box center [262, 141] width 155 height 27
radio input "true"
click at [293, 233] on button "Save & Next" at bounding box center [292, 227] width 65 height 18
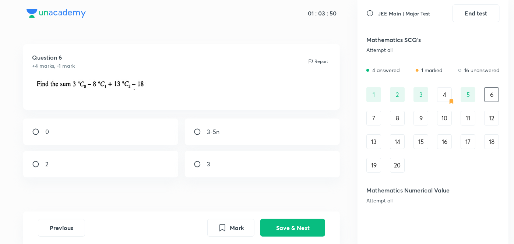
drag, startPoint x: 234, startPoint y: 223, endPoint x: 313, endPoint y: 242, distance: 81.4
click at [313, 242] on div "Previous Mark Save & Next" at bounding box center [181, 228] width 317 height 32
drag, startPoint x: 225, startPoint y: 232, endPoint x: 298, endPoint y: 220, distance: 74.0
click at [298, 220] on div "Mark Save & Next" at bounding box center [266, 228] width 118 height 18
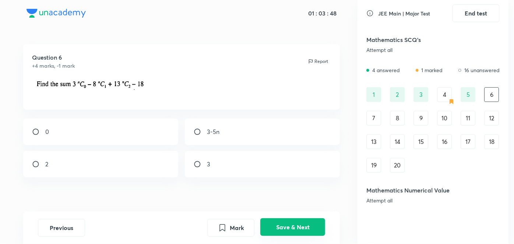
click at [298, 220] on button "Save & Next" at bounding box center [292, 227] width 65 height 18
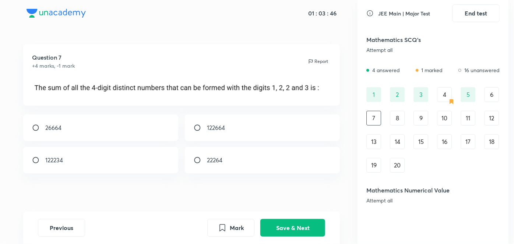
click at [489, 96] on div "6" at bounding box center [491, 94] width 15 height 15
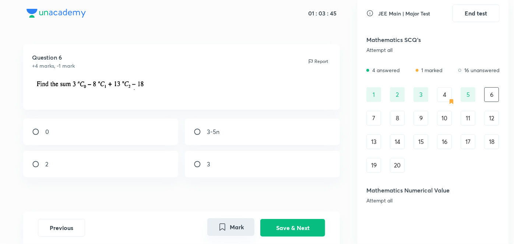
click at [216, 225] on button "Mark" at bounding box center [230, 227] width 47 height 18
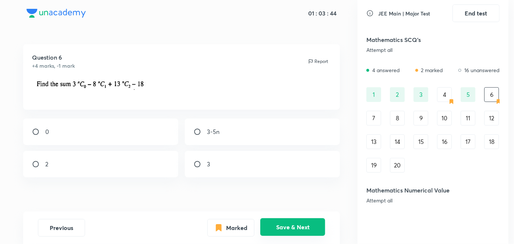
click at [287, 226] on button "Save & Next" at bounding box center [292, 227] width 65 height 18
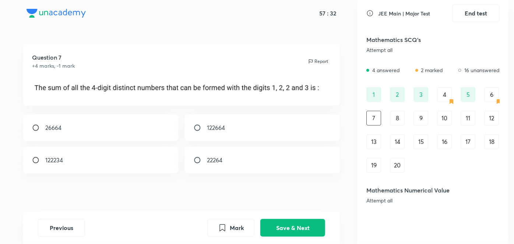
click at [106, 124] on div "26664" at bounding box center [100, 128] width 155 height 27
radio input "true"
click at [280, 221] on button "Save & Next" at bounding box center [292, 227] width 65 height 18
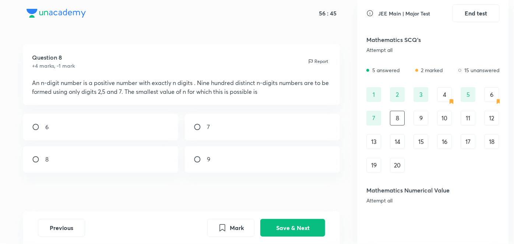
click at [244, 128] on div "7" at bounding box center [262, 127] width 155 height 27
radio input "true"
click at [304, 225] on button "Save & Next" at bounding box center [292, 227] width 65 height 18
click at [214, 117] on div "9" at bounding box center [262, 127] width 155 height 27
radio input "true"
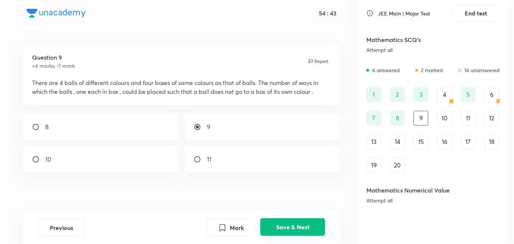
click at [283, 220] on button "Save & Next" at bounding box center [292, 227] width 65 height 18
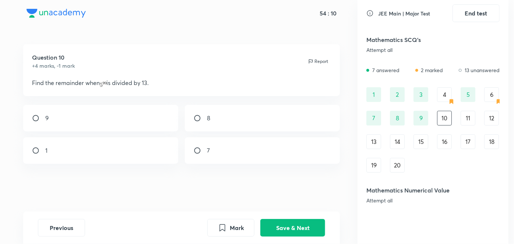
click at [267, 107] on div "8" at bounding box center [262, 118] width 155 height 27
radio input "true"
click at [298, 231] on button "Save & Next" at bounding box center [292, 227] width 65 height 18
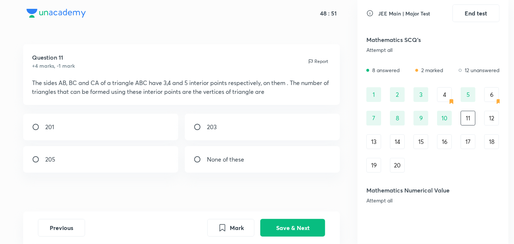
click at [32, 157] on input "radio" at bounding box center [38, 159] width 13 height 7
radio input "true"
click at [282, 227] on button "Save & Next" at bounding box center [292, 227] width 65 height 18
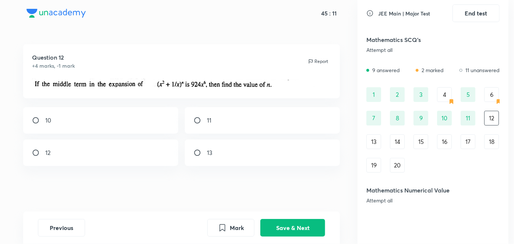
click at [68, 155] on div "12" at bounding box center [100, 153] width 155 height 27
radio input "true"
click at [307, 227] on button "Save & Next" at bounding box center [292, 227] width 65 height 18
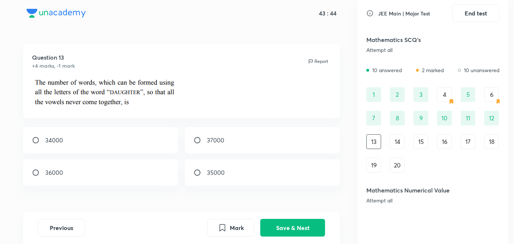
click at [132, 170] on div "36000" at bounding box center [100, 173] width 155 height 27
radio input "true"
drag, startPoint x: 132, startPoint y: 170, endPoint x: 129, endPoint y: 159, distance: 11.3
click at [129, 159] on div "34000 37000 36000 35000" at bounding box center [181, 156] width 317 height 59
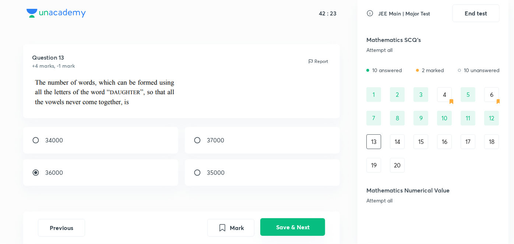
click at [277, 230] on button "Save & Next" at bounding box center [292, 227] width 65 height 18
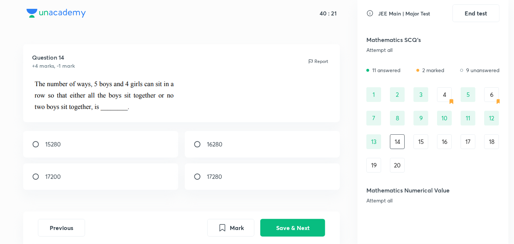
click at [228, 172] on div "17280" at bounding box center [262, 177] width 155 height 27
radio input "true"
click at [75, 165] on div "17200" at bounding box center [100, 177] width 155 height 27
radio input "true"
radio input "false"
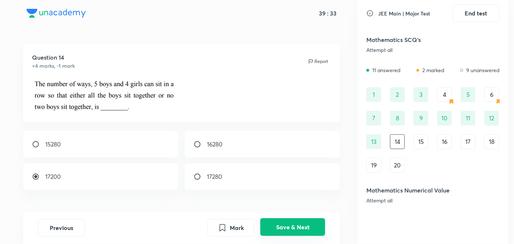
click at [297, 225] on button "Save & Next" at bounding box center [292, 227] width 65 height 18
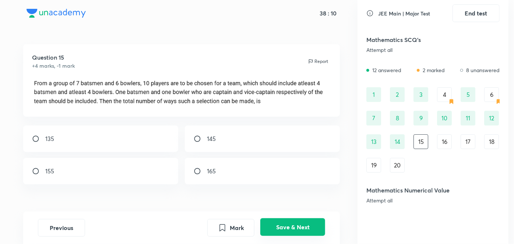
click at [260, 218] on button "Save & Next" at bounding box center [292, 227] width 65 height 18
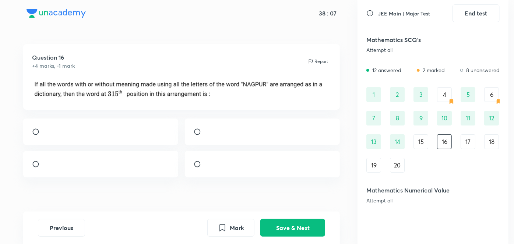
click at [423, 141] on div "15" at bounding box center [421, 141] width 15 height 15
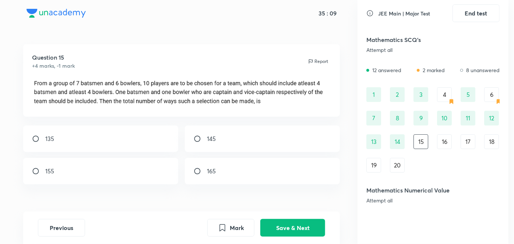
click at [442, 141] on div "16" at bounding box center [444, 141] width 15 height 15
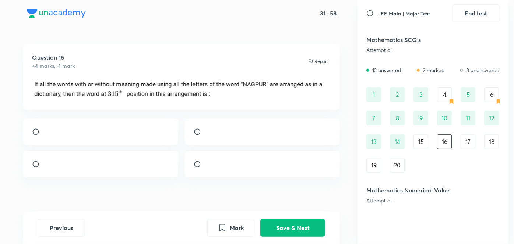
click at [115, 140] on div at bounding box center [100, 132] width 155 height 27
radio input "true"
click at [306, 231] on button "Save & Next" at bounding box center [292, 227] width 65 height 18
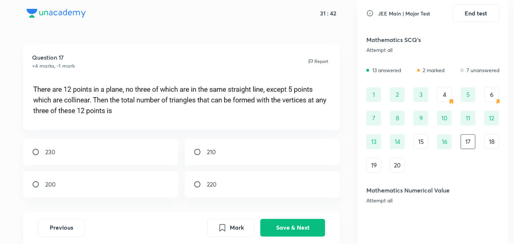
click at [442, 147] on div "16" at bounding box center [444, 141] width 15 height 15
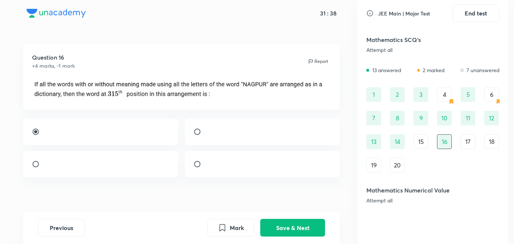
drag, startPoint x: 479, startPoint y: 131, endPoint x: 472, endPoint y: 137, distance: 9.4
click at [472, 137] on div "1 2 3 4 5 6 7 8 9 10 11 12 13 14 15 16 17 18 19 20" at bounding box center [433, 129] width 133 height 85
click at [472, 137] on div "17" at bounding box center [468, 141] width 15 height 15
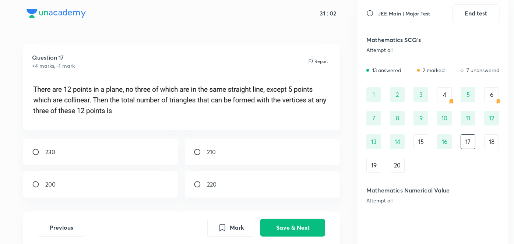
click at [269, 151] on div "210" at bounding box center [262, 152] width 155 height 27
radio input "true"
click at [315, 229] on button "Save & Next" at bounding box center [292, 227] width 65 height 18
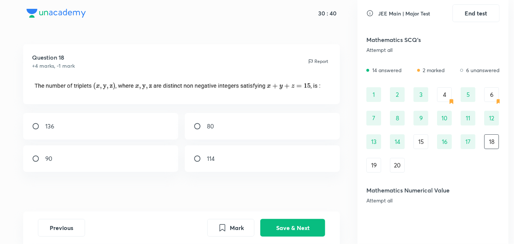
click at [63, 127] on div "136" at bounding box center [100, 126] width 155 height 27
radio input "true"
click at [203, 157] on input "radio" at bounding box center [200, 158] width 13 height 7
radio input "true"
radio input "false"
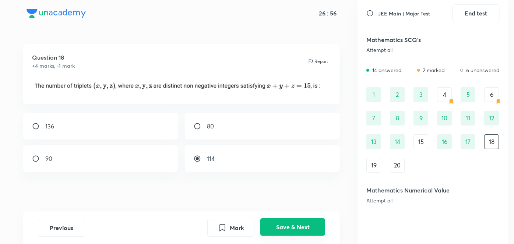
click at [297, 229] on button "Save & Next" at bounding box center [292, 227] width 65 height 18
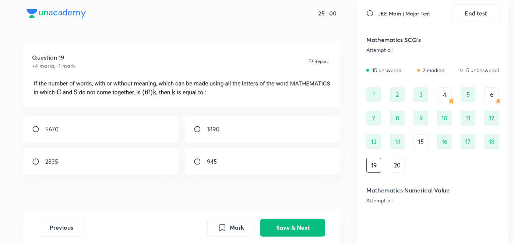
click at [159, 160] on div "2835" at bounding box center [100, 161] width 155 height 27
radio input "true"
drag, startPoint x: 410, startPoint y: 165, endPoint x: 405, endPoint y: 164, distance: 5.6
click at [405, 164] on div "1 2 3 4 5 6 7 8 9 10 11 12 13 14 15 16 17 18 19 20" at bounding box center [433, 129] width 133 height 85
click at [403, 165] on div "20" at bounding box center [397, 165] width 15 height 15
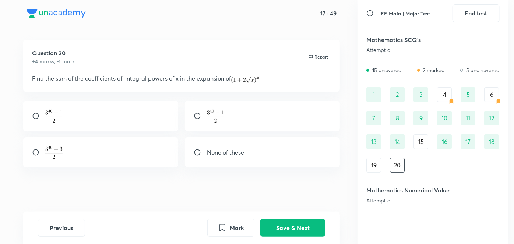
click at [117, 110] on div at bounding box center [100, 116] width 155 height 31
drag, startPoint x: 198, startPoint y: 141, endPoint x: 199, endPoint y: 124, distance: 17.4
click at [199, 124] on div "None of these" at bounding box center [181, 134] width 317 height 67
click at [199, 124] on div at bounding box center [262, 116] width 155 height 31
radio input "false"
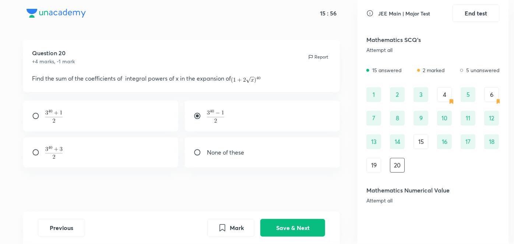
click at [77, 148] on div at bounding box center [100, 152] width 155 height 31
radio input "false"
radio input "true"
click at [87, 126] on div at bounding box center [100, 116] width 155 height 31
radio input "true"
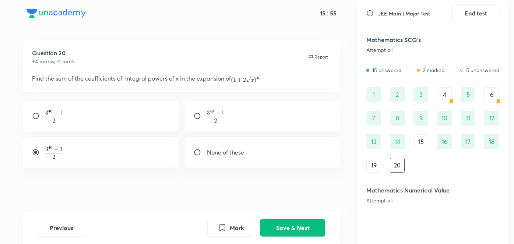
radio input "false"
click at [275, 220] on button "Save & Next" at bounding box center [292, 227] width 65 height 18
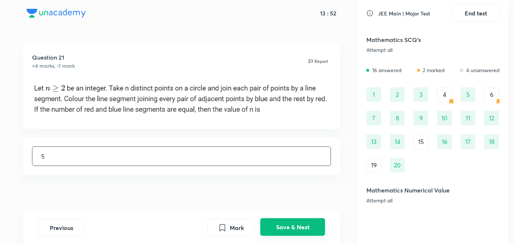
type input "5"
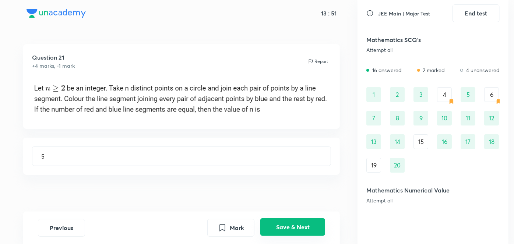
click at [282, 222] on button "Save & Next" at bounding box center [292, 227] width 65 height 18
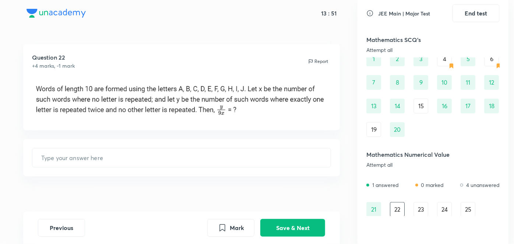
scroll to position [36, 0]
click at [227, 156] on input "text" at bounding box center [181, 157] width 299 height 19
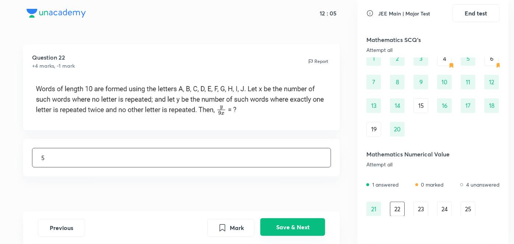
type input "5"
click at [294, 224] on button "Save & Next" at bounding box center [292, 227] width 65 height 18
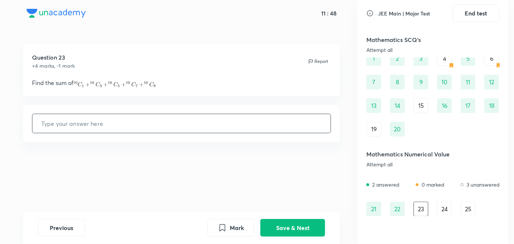
click at [192, 128] on input "text" at bounding box center [181, 123] width 299 height 19
click at [192, 128] on input "512" at bounding box center [181, 123] width 299 height 19
type input "512"
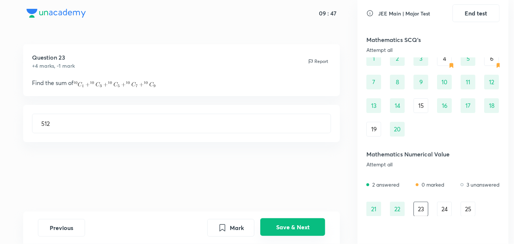
click at [301, 231] on button "Save & Next" at bounding box center [292, 227] width 65 height 18
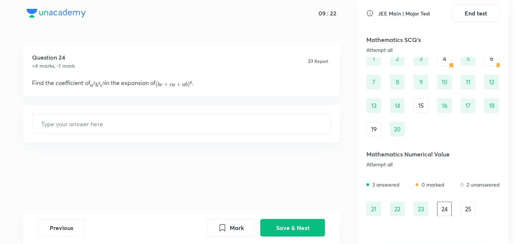
drag, startPoint x: 480, startPoint y: 208, endPoint x: 472, endPoint y: 213, distance: 9.6
click at [472, 213] on div "21 22 23 24 25" at bounding box center [433, 209] width 133 height 15
click at [472, 213] on div "25" at bounding box center [468, 209] width 15 height 15
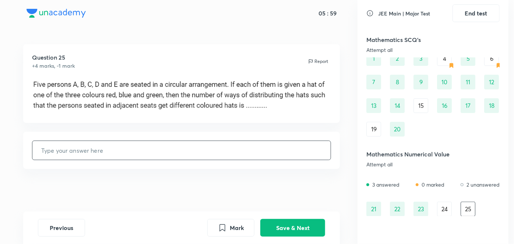
click at [228, 154] on input "text" at bounding box center [181, 150] width 299 height 19
type input "30"
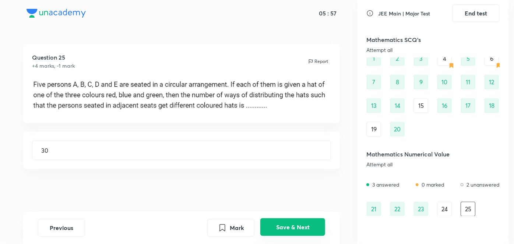
click at [301, 226] on button "Save & Next" at bounding box center [292, 227] width 65 height 18
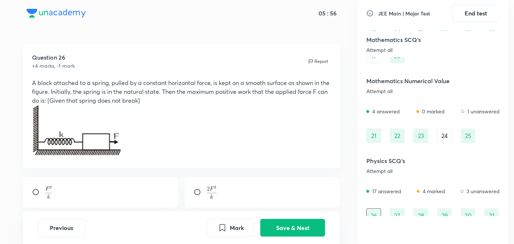
scroll to position [116, 0]
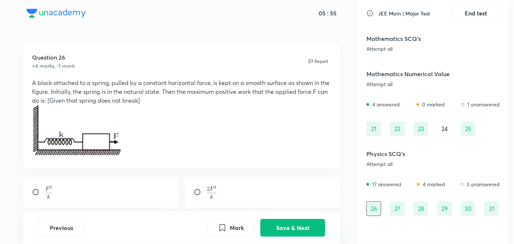
click at [462, 133] on div "25" at bounding box center [468, 129] width 15 height 15
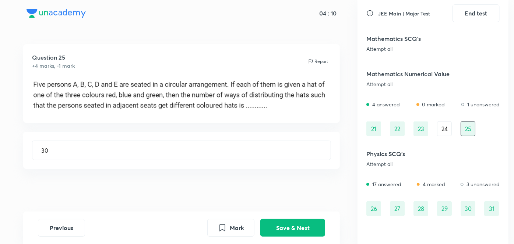
click at [446, 127] on div "24" at bounding box center [444, 129] width 15 height 15
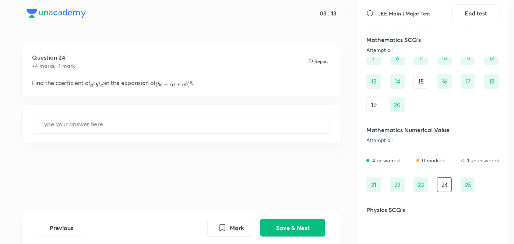
scroll to position [57, 0]
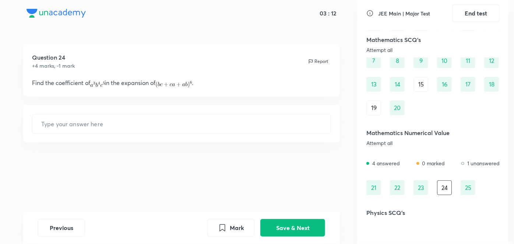
click at [375, 102] on div "19" at bounding box center [374, 108] width 15 height 15
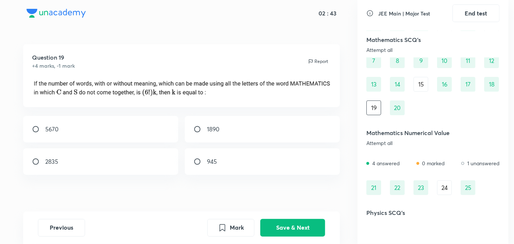
click at [136, 118] on div "5670" at bounding box center [100, 129] width 155 height 27
radio input "true"
click at [293, 221] on button "Save & Next" at bounding box center [292, 227] width 65 height 18
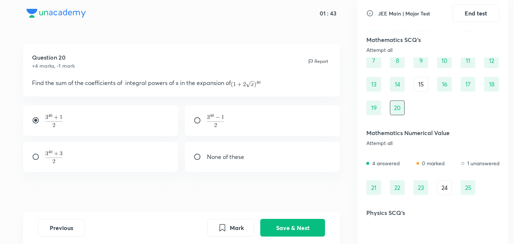
drag, startPoint x: 293, startPoint y: 221, endPoint x: 422, endPoint y: 81, distance: 191.4
click at [422, 81] on div "01 : 43 Question 20 +4 marks, -1 mark Report Find the sum of the coefficients o…" at bounding box center [257, 122] width 503 height 244
click at [422, 81] on div "15" at bounding box center [421, 84] width 15 height 15
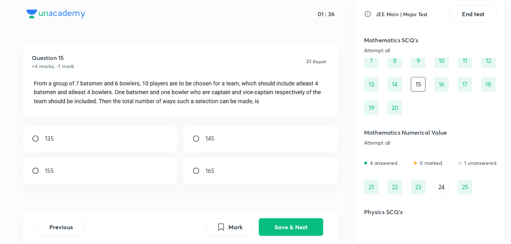
scroll to position [0, 0]
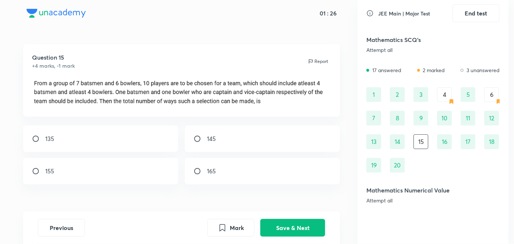
click at [119, 178] on div "155" at bounding box center [100, 171] width 155 height 27
click at [214, 165] on div "165" at bounding box center [262, 171] width 155 height 27
radio input "false"
click at [234, 164] on div "165" at bounding box center [262, 171] width 155 height 27
radio input "false"
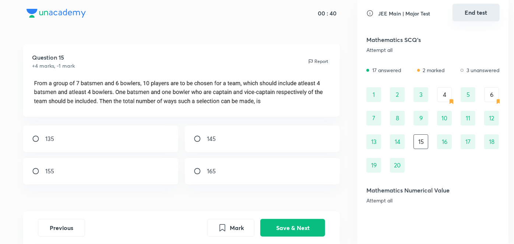
click at [470, 21] on button "End test" at bounding box center [476, 13] width 47 height 18
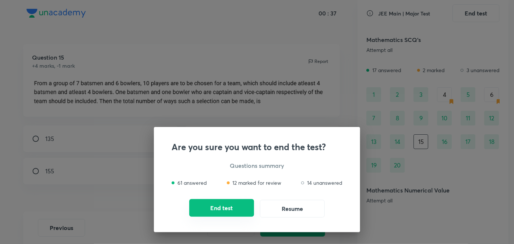
click at [231, 202] on button "End test" at bounding box center [221, 208] width 65 height 18
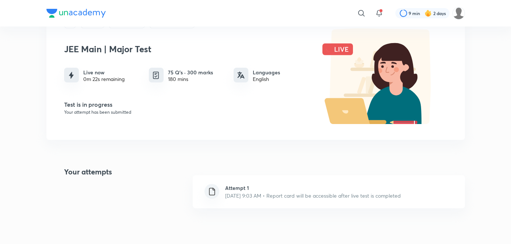
scroll to position [37, 0]
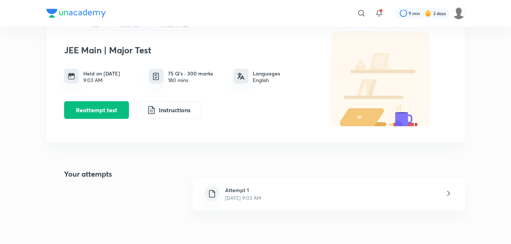
click at [246, 192] on h6 "Attempt 1" at bounding box center [243, 190] width 36 height 8
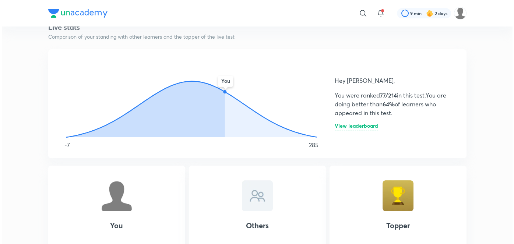
scroll to position [391, 0]
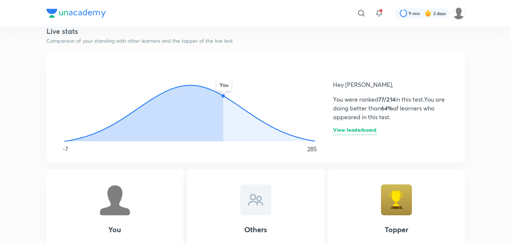
click at [368, 130] on h6 "View leaderboard" at bounding box center [354, 131] width 43 height 8
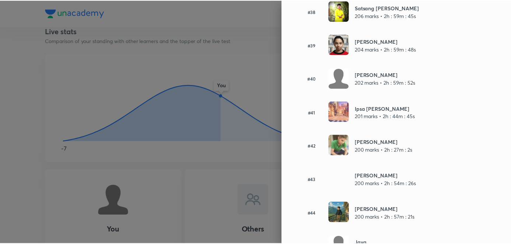
scroll to position [1377, 0]
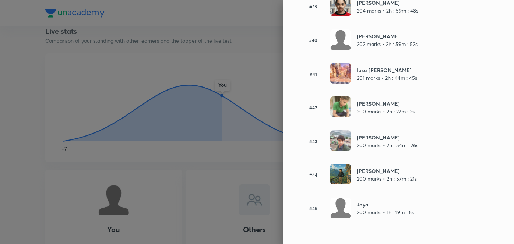
click at [205, 148] on div at bounding box center [257, 122] width 514 height 244
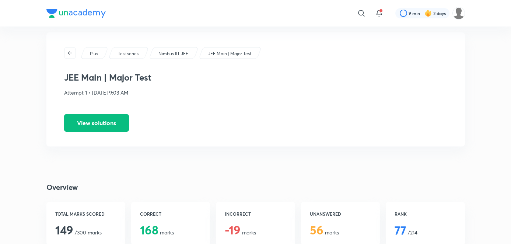
scroll to position [0, 0]
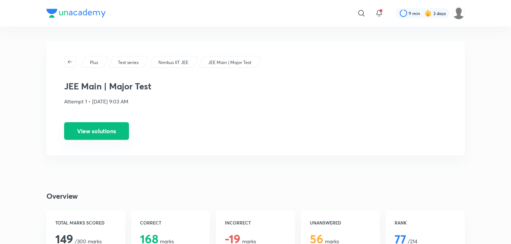
drag, startPoint x: 205, startPoint y: 148, endPoint x: 97, endPoint y: 130, distance: 109.9
click at [97, 130] on div "Plus Test series Nimbus IIT JEE JEE Main | Major Test JEE Main | Major Test Att…" at bounding box center [255, 98] width 419 height 114
click at [97, 130] on button "View solutions" at bounding box center [96, 131] width 65 height 18
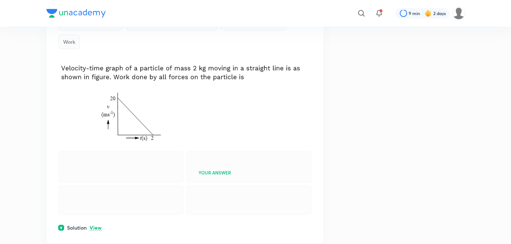
scroll to position [6315, 0]
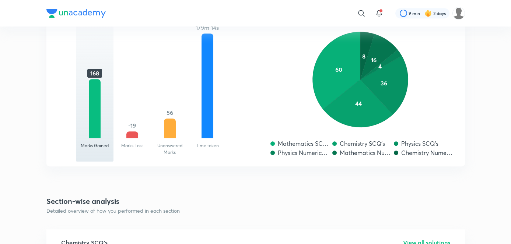
scroll to position [819, 0]
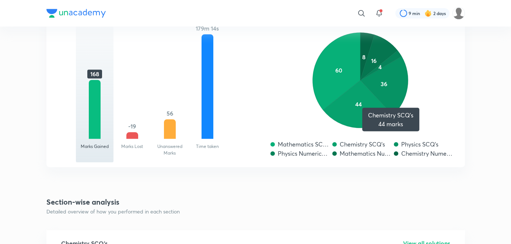
click at [372, 99] on icon at bounding box center [358, 104] width 70 height 48
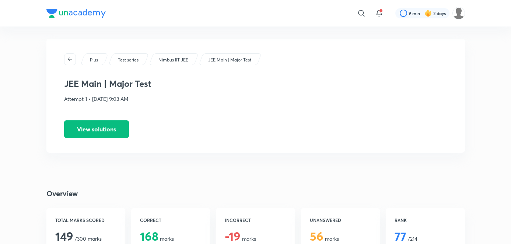
scroll to position [0, 0]
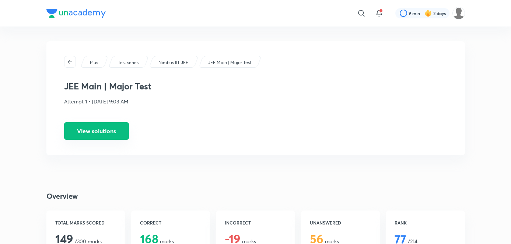
click at [113, 125] on div "Plus Test series Nimbus IIT JEE JEE Main | Major Test JEE Main | Major Test Att…" at bounding box center [255, 98] width 419 height 114
click at [113, 125] on button "View solutions" at bounding box center [96, 131] width 65 height 18
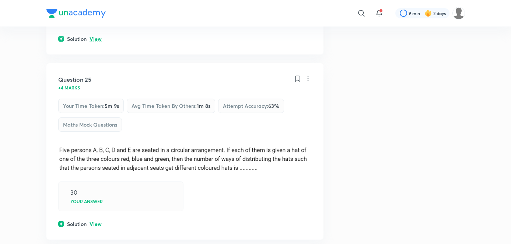
click at [225, 200] on div "30 Your answer" at bounding box center [184, 196] width 253 height 29
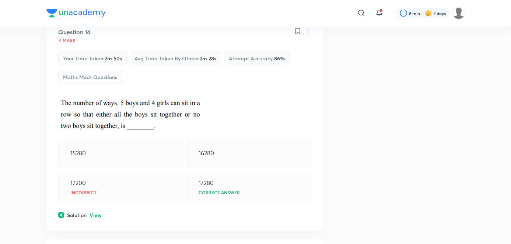
scroll to position [2877, 0]
click at [97, 213] on p "View" at bounding box center [96, 216] width 12 height 6
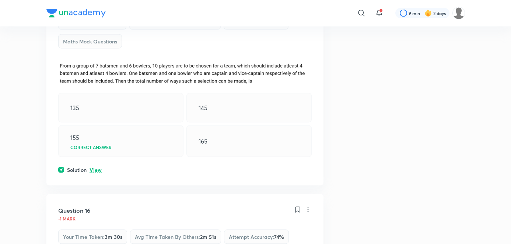
scroll to position [3208, 0]
click at [101, 168] on p "View" at bounding box center [96, 171] width 12 height 6
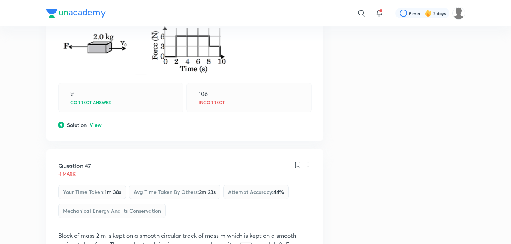
scroll to position [10693, 0]
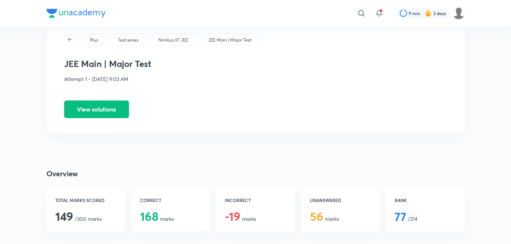
scroll to position [22, 0]
click at [101, 110] on button "View solutions" at bounding box center [96, 110] width 65 height 18
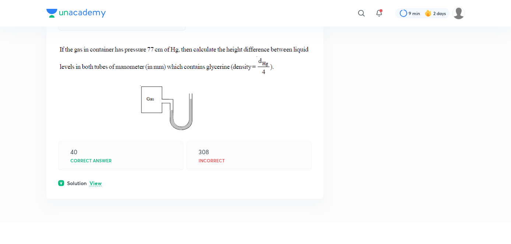
scroll to position [16787, 0]
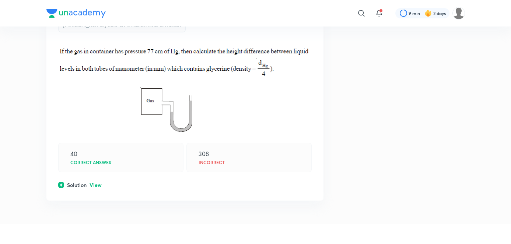
drag, startPoint x: 105, startPoint y: 162, endPoint x: 102, endPoint y: 85, distance: 76.7
click at [102, 14] on div "Your time taken : 6m 33s" at bounding box center [92, 6] width 69 height 14
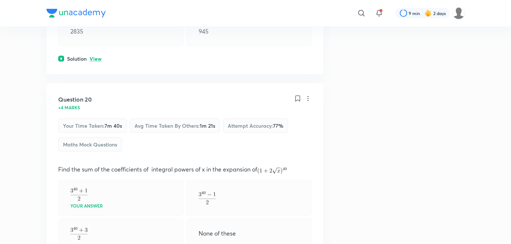
scroll to position [4093, 0]
